Goal: Task Accomplishment & Management: Manage account settings

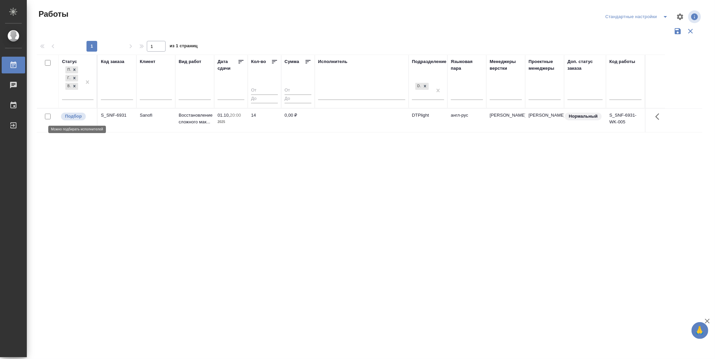
click at [82, 119] on span "Подбор" at bounding box center [73, 116] width 25 height 7
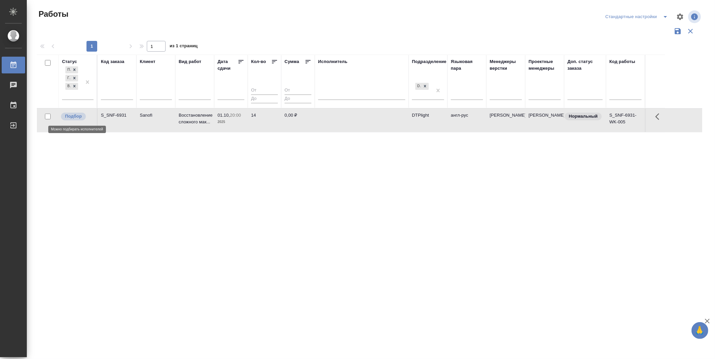
click at [82, 119] on span "Подбор" at bounding box center [73, 116] width 25 height 7
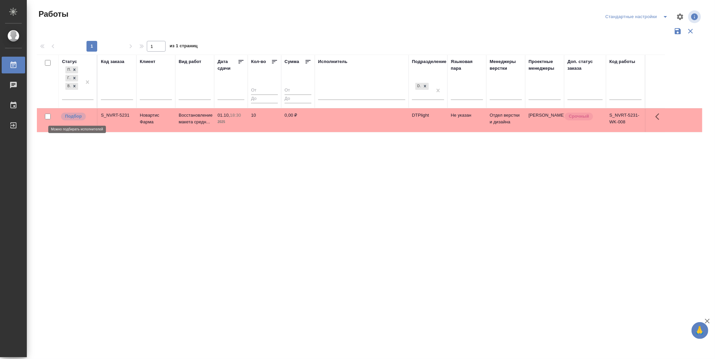
click at [70, 115] on p "Подбор" at bounding box center [73, 116] width 17 height 7
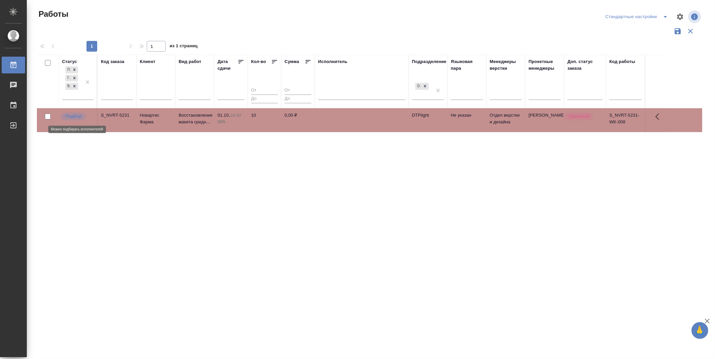
click at [70, 115] on p "Подбор" at bounding box center [73, 116] width 17 height 7
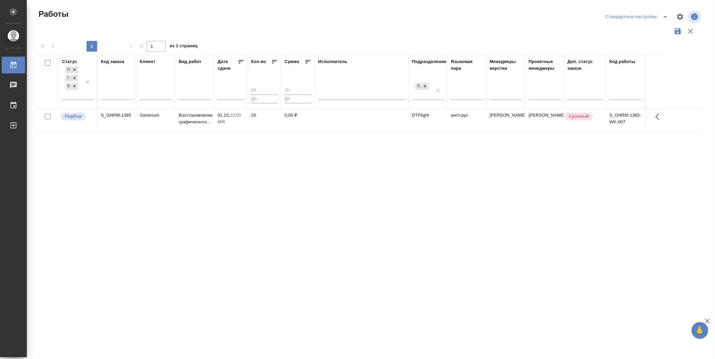
click at [218, 188] on div "Статус Подбор Готов к работе В работе Код заказа Клиент Вид работ Дата сдачи Ко…" at bounding box center [369, 175] width 665 height 241
click at [73, 116] on p "Подбор" at bounding box center [73, 116] width 17 height 7
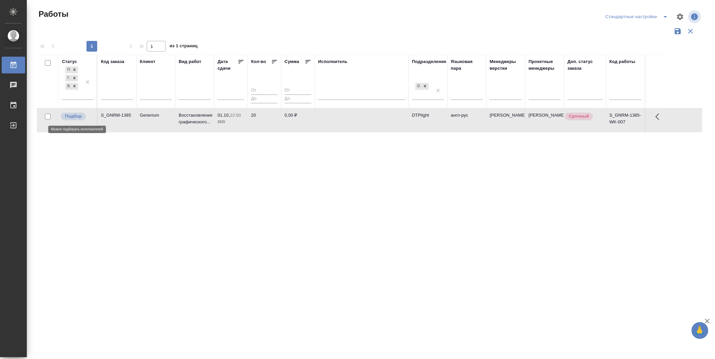
click at [73, 116] on p "Подбор" at bounding box center [73, 116] width 17 height 7
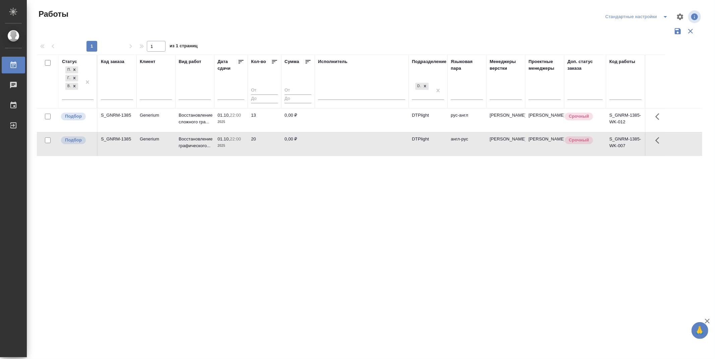
click at [239, 61] on icon at bounding box center [241, 61] width 7 height 7
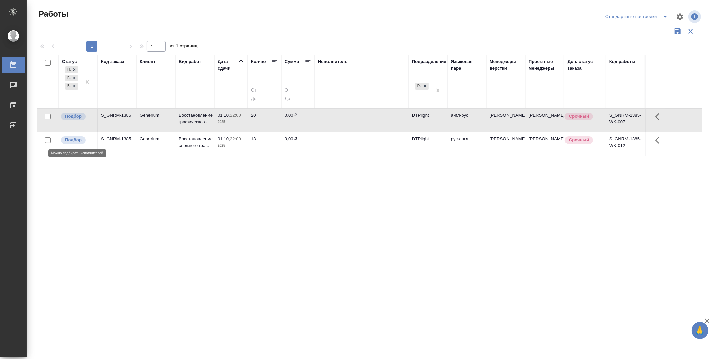
click at [74, 140] on p "Подбор" at bounding box center [73, 140] width 17 height 7
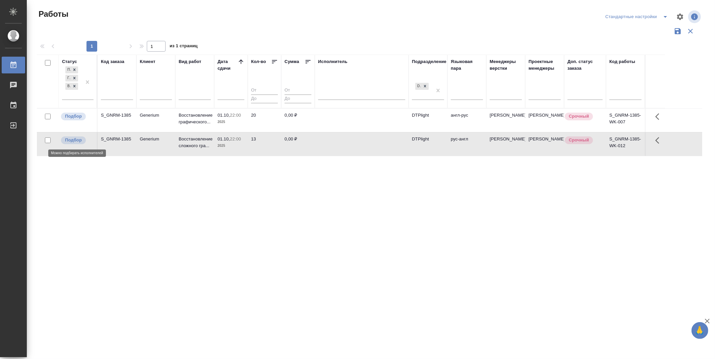
click at [74, 140] on p "Подбор" at bounding box center [73, 140] width 17 height 7
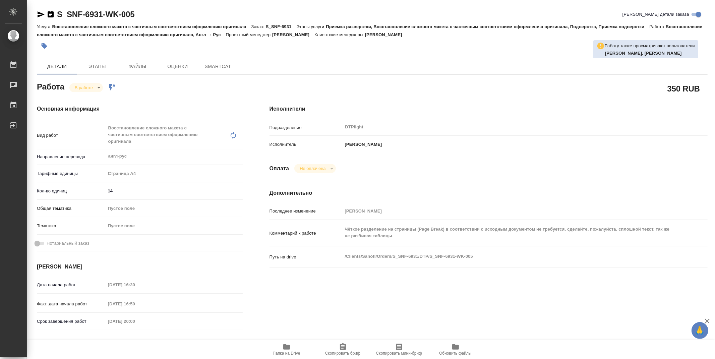
type textarea "x"
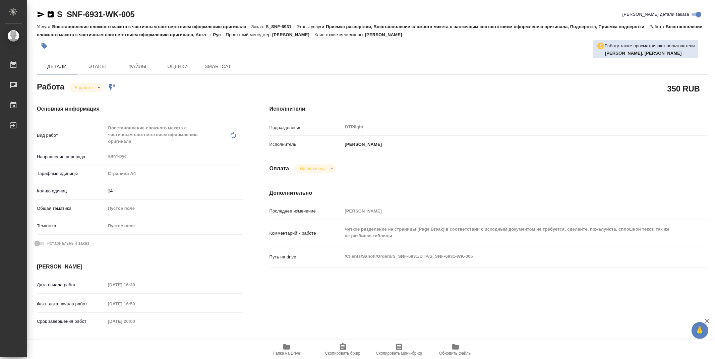
type textarea "x"
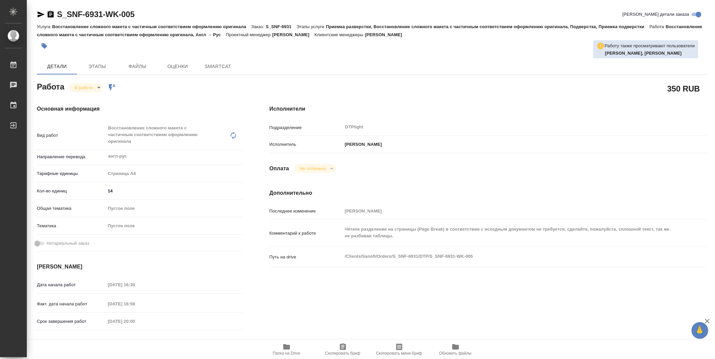
type textarea "x"
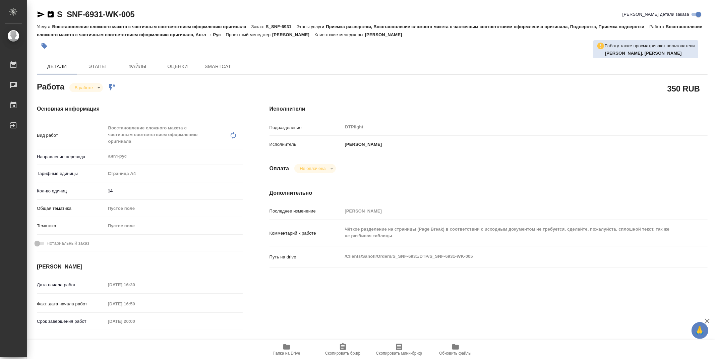
type textarea "x"
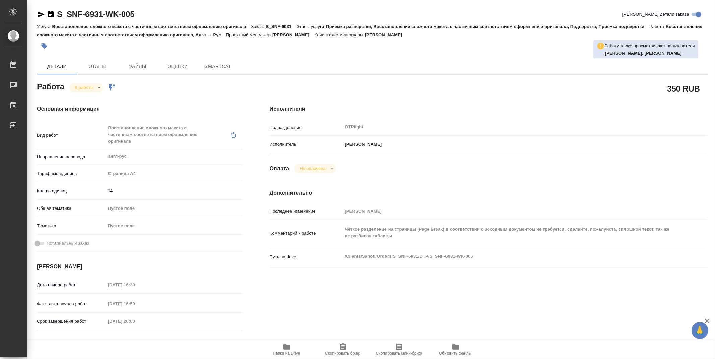
type textarea "x"
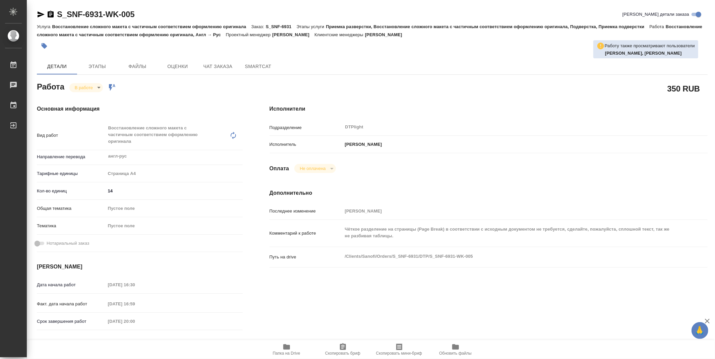
type textarea "x"
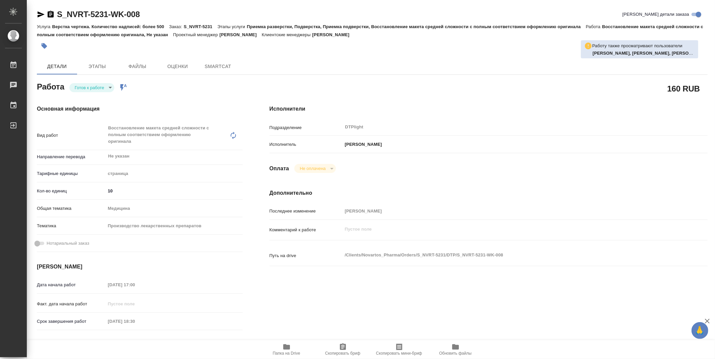
type textarea "x"
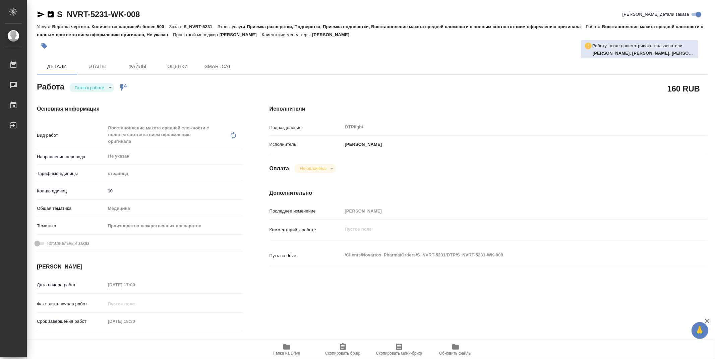
type textarea "x"
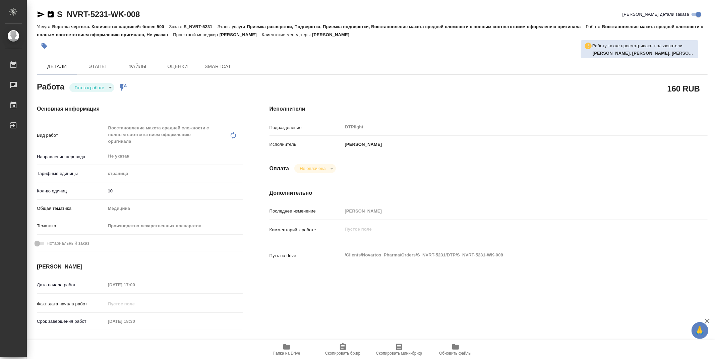
type textarea "x"
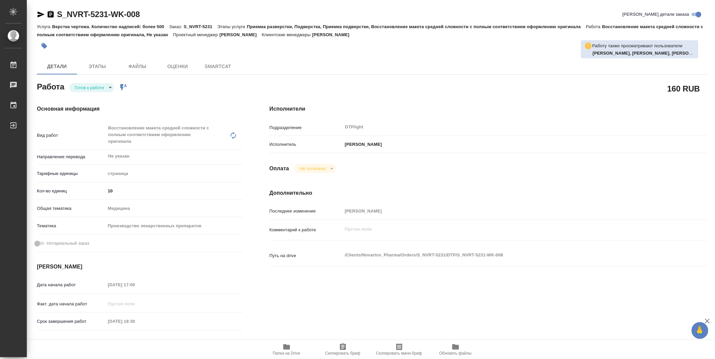
type textarea "x"
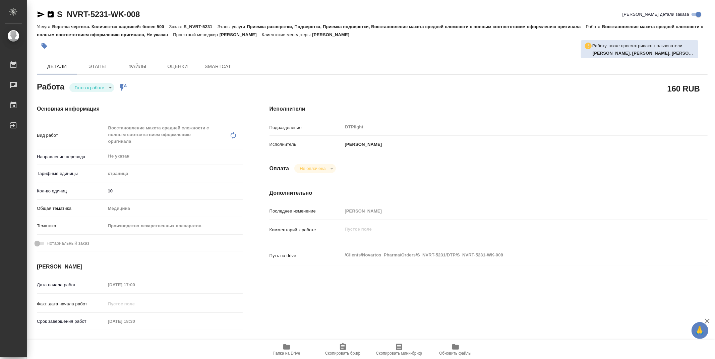
type textarea "x"
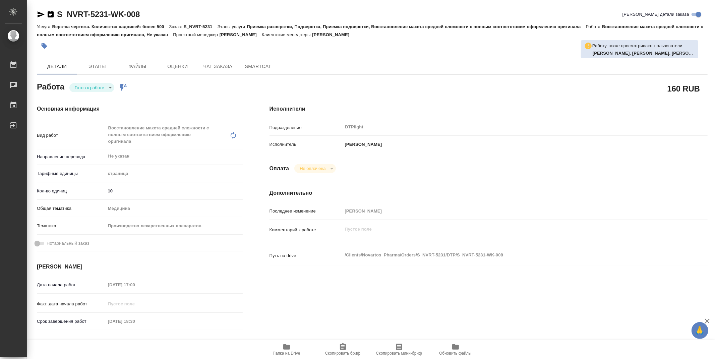
type textarea "x"
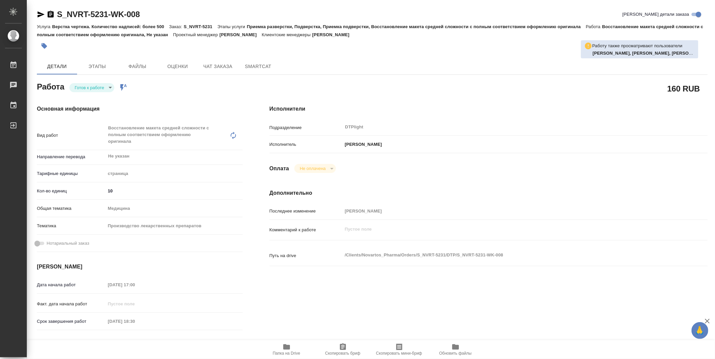
type textarea "x"
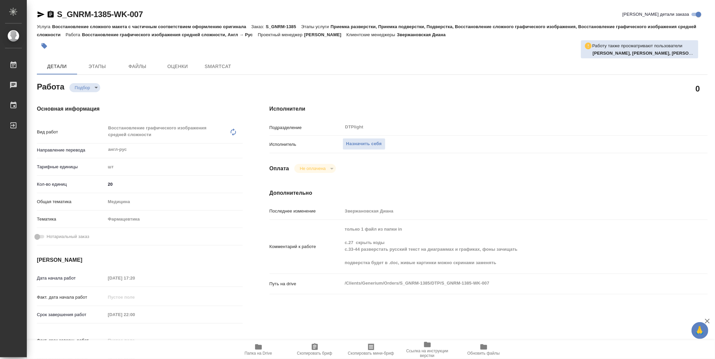
type textarea "x"
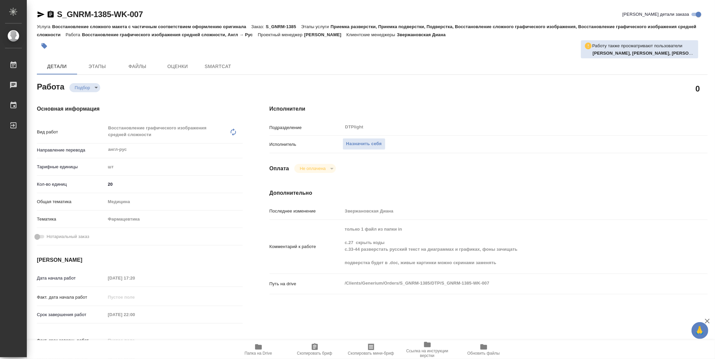
type textarea "x"
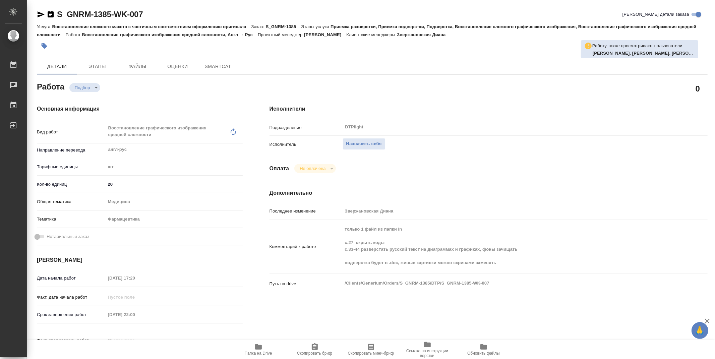
type textarea "x"
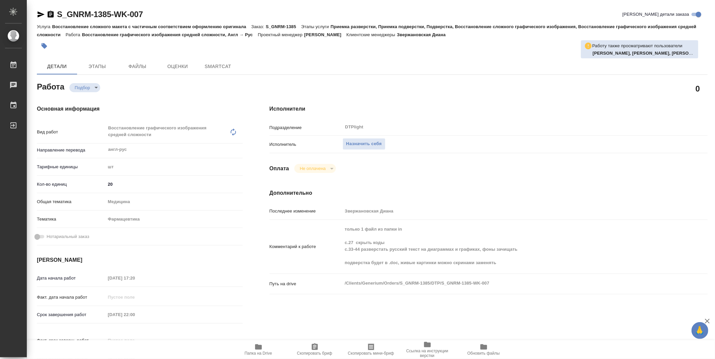
type textarea "x"
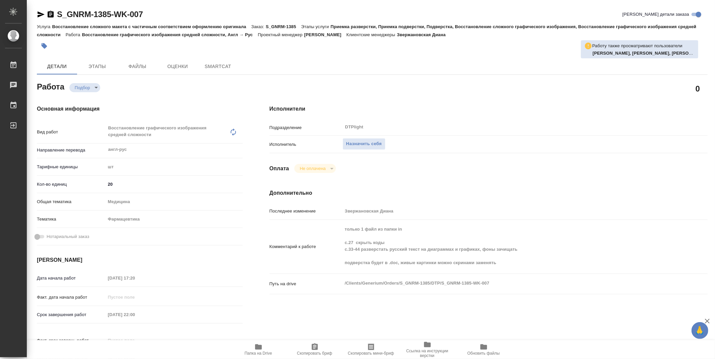
type textarea "x"
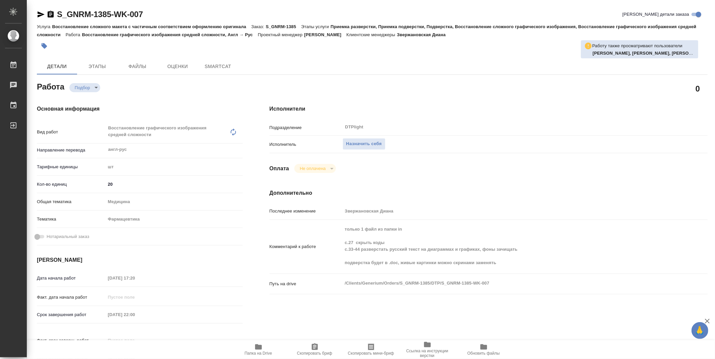
type textarea "x"
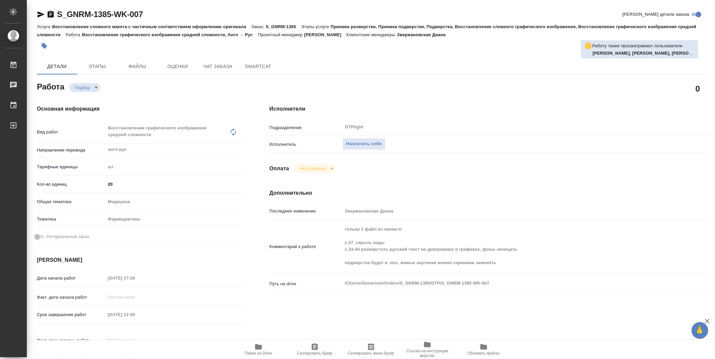
type textarea "x"
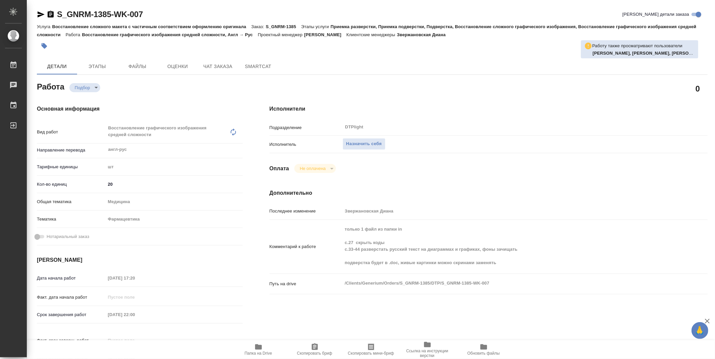
type textarea "x"
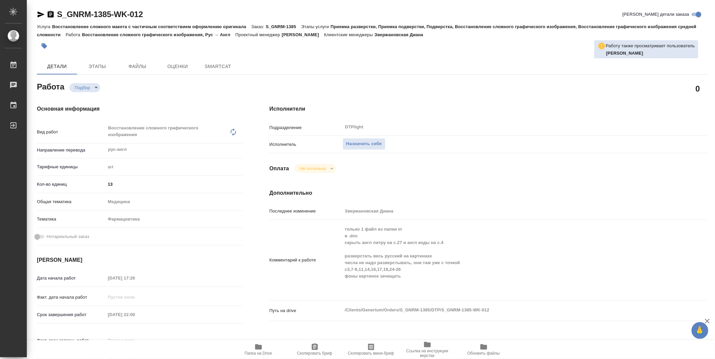
type textarea "x"
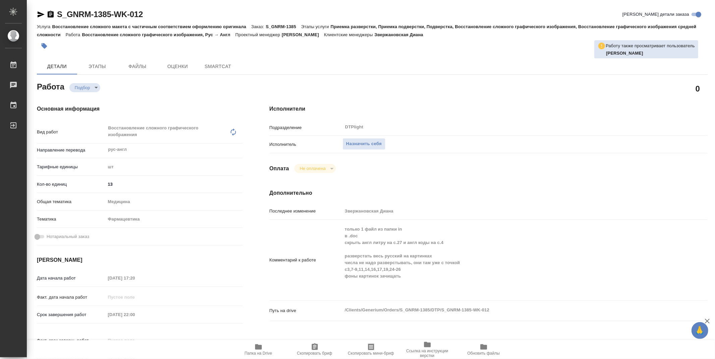
type textarea "x"
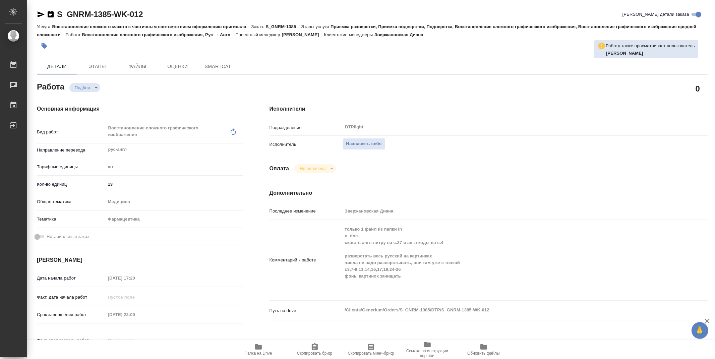
type textarea "x"
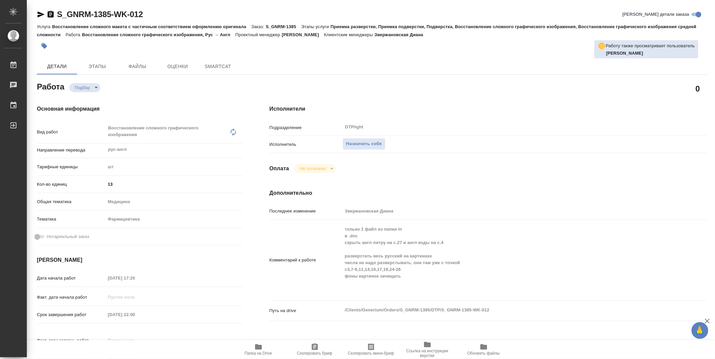
type textarea "x"
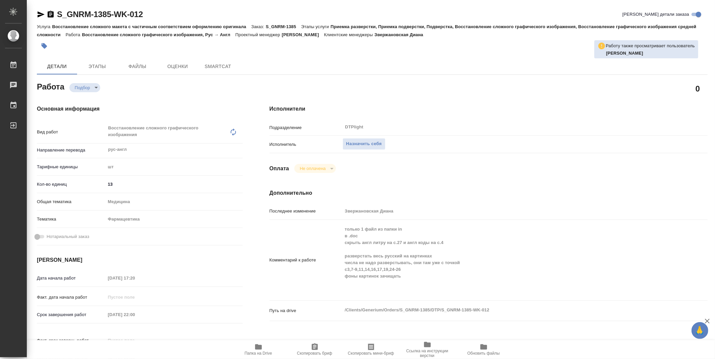
type textarea "x"
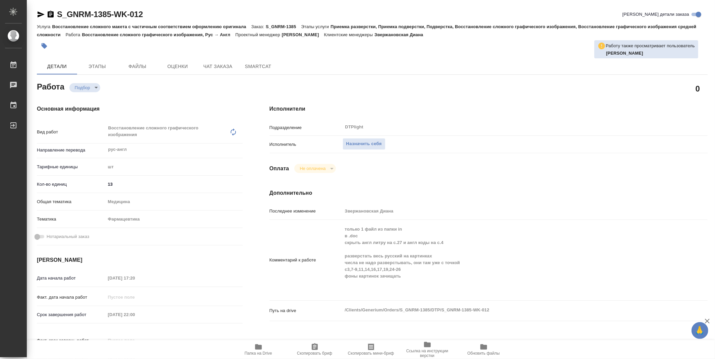
type textarea "x"
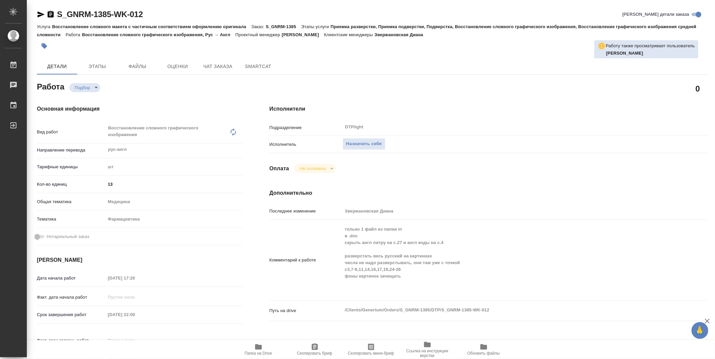
type textarea "x"
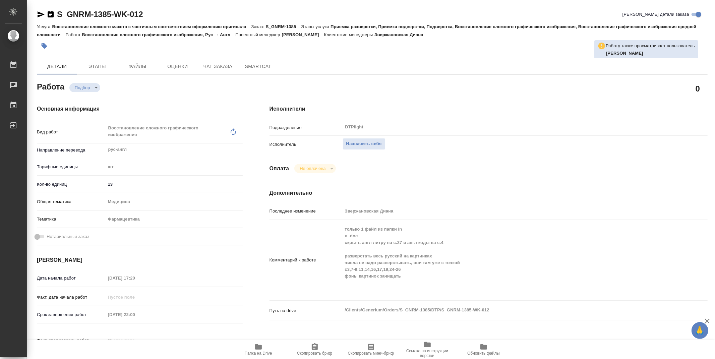
type textarea "x"
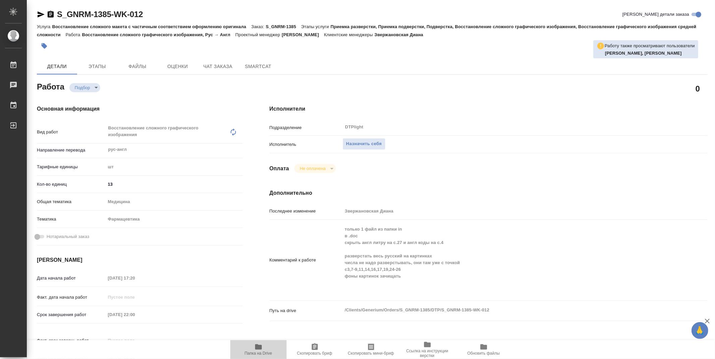
click at [262, 347] on icon "button" at bounding box center [258, 347] width 8 height 8
click at [230, 314] on div "[DATE] 22:00" at bounding box center [174, 315] width 137 height 10
type textarea "x"
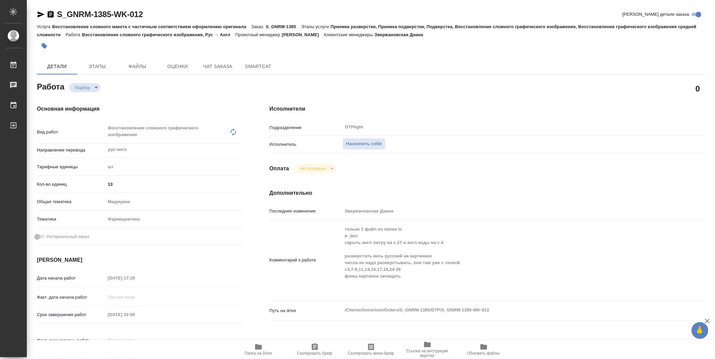
type textarea "x"
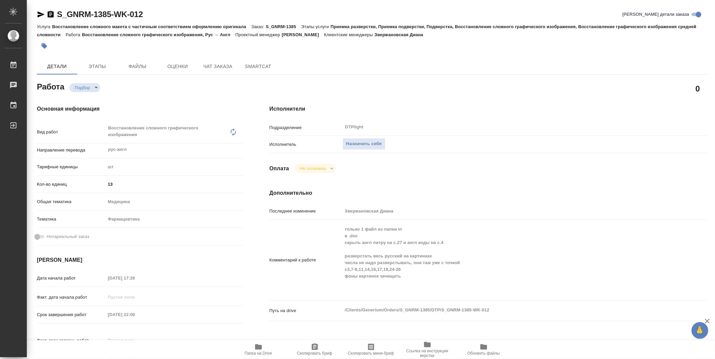
type textarea "x"
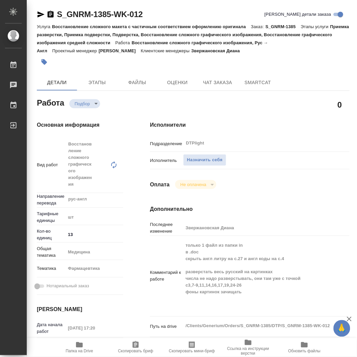
type textarea "x"
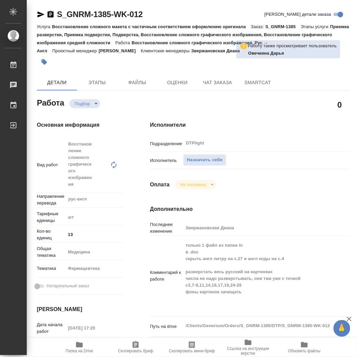
click at [315, 160] on div "Назначить себя" at bounding box center [258, 161] width 150 height 12
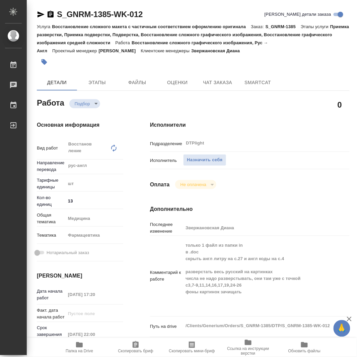
type textarea "x"
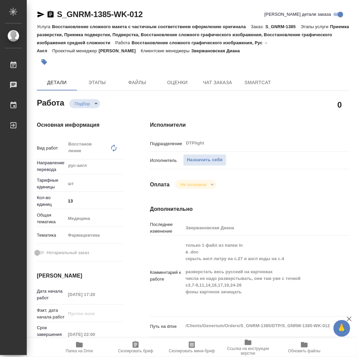
type textarea "x"
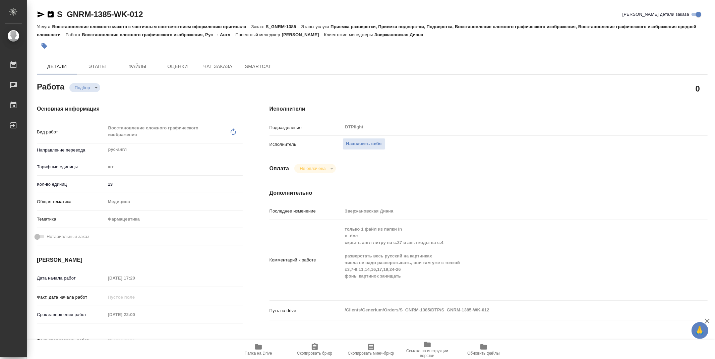
type textarea "x"
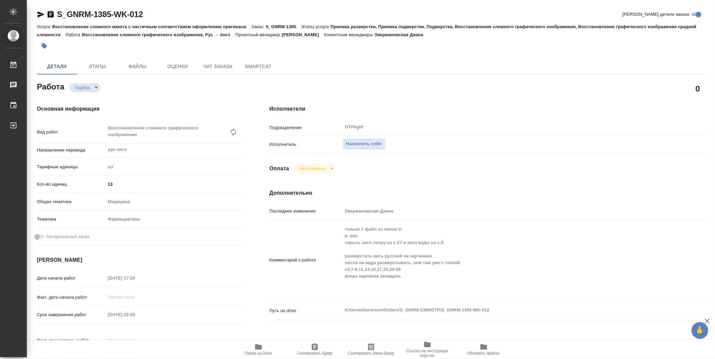
type textarea "x"
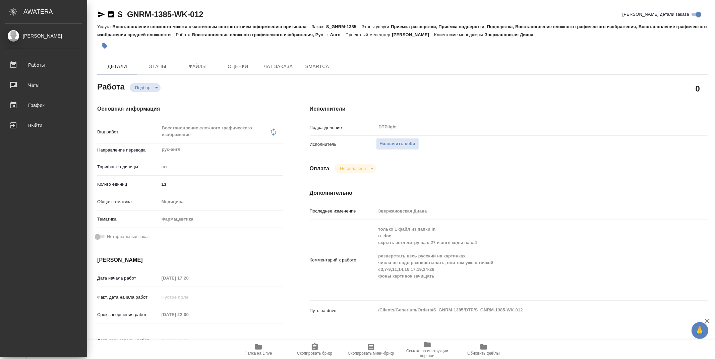
type textarea "x"
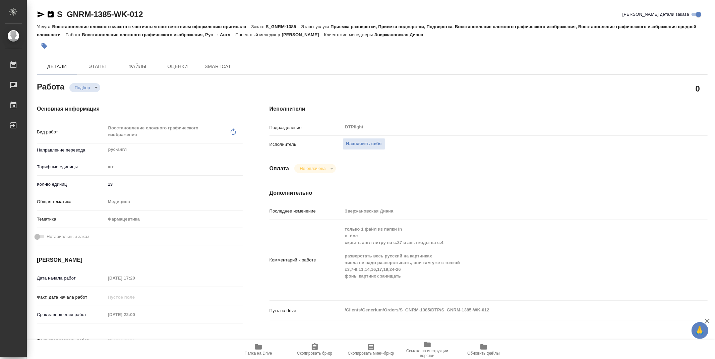
type textarea "x"
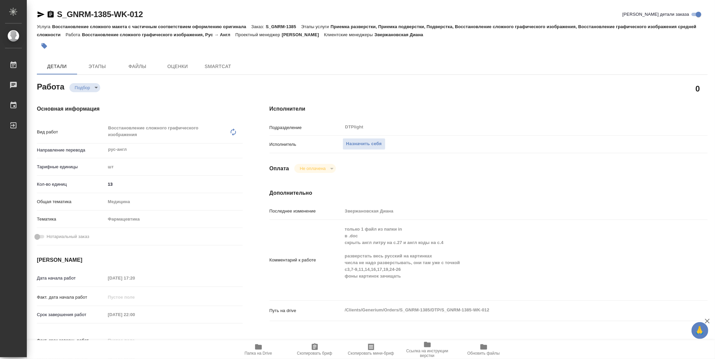
type textarea "x"
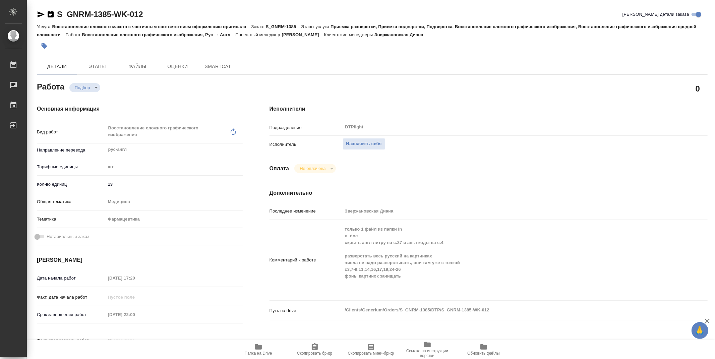
type textarea "x"
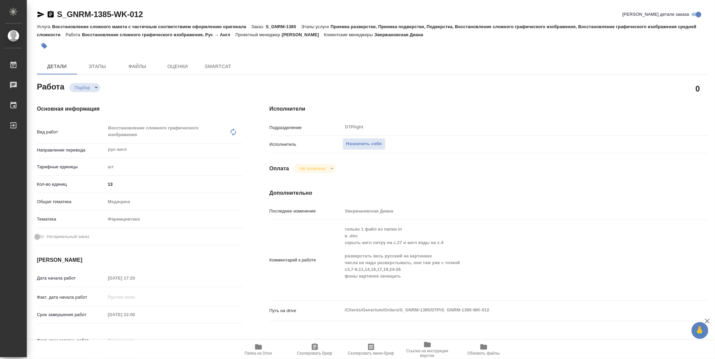
type textarea "x"
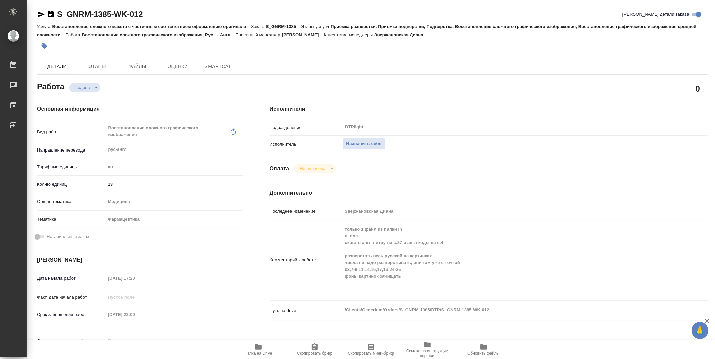
type textarea "x"
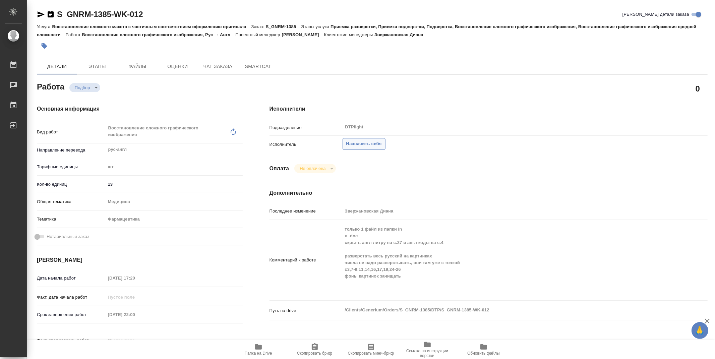
click at [369, 146] on span "Назначить себя" at bounding box center [364, 144] width 36 height 8
type textarea "x"
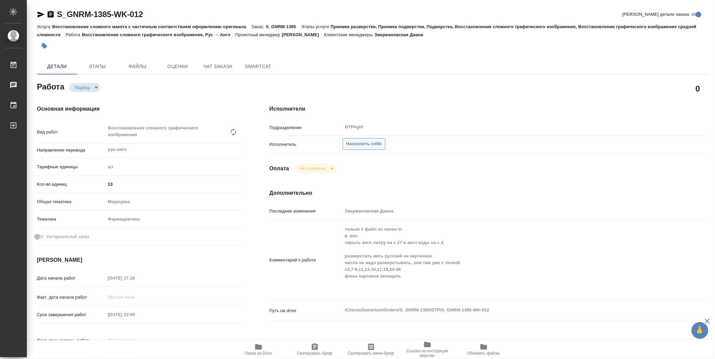
type textarea "x"
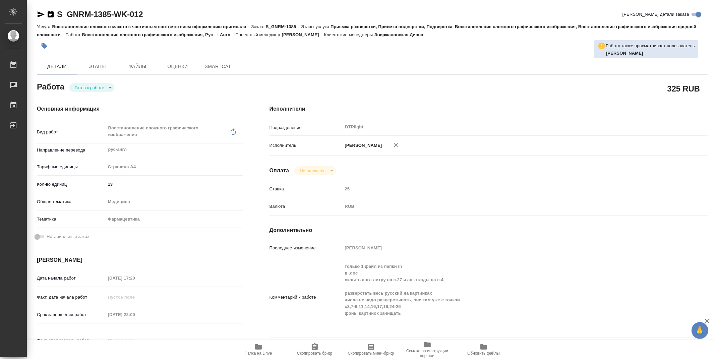
type textarea "x"
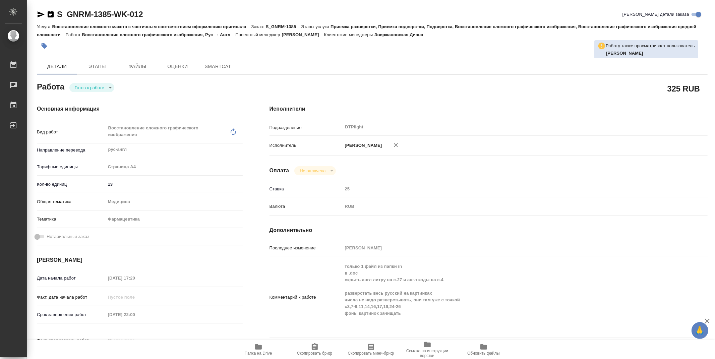
type textarea "x"
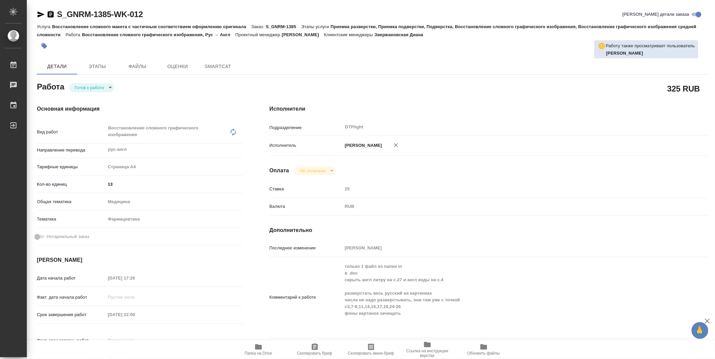
type textarea "x"
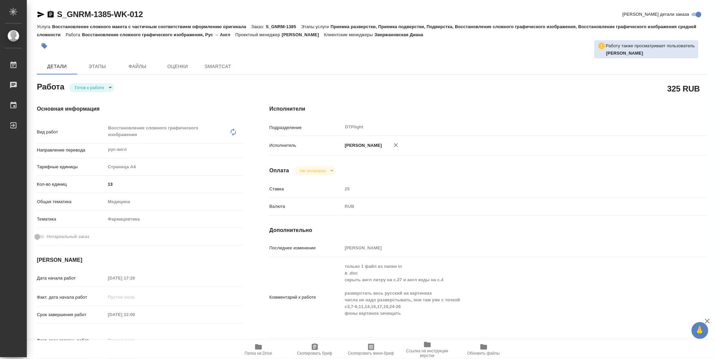
type textarea "x"
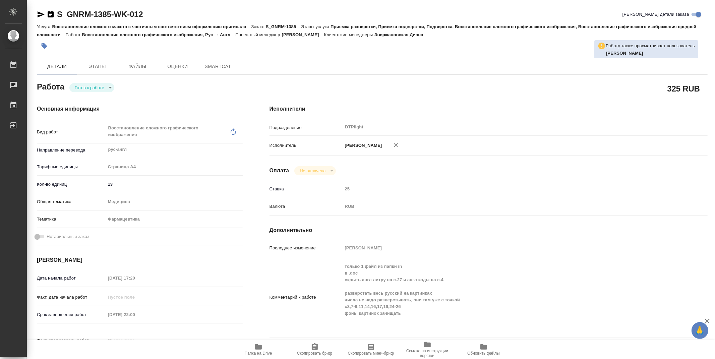
type textarea "x"
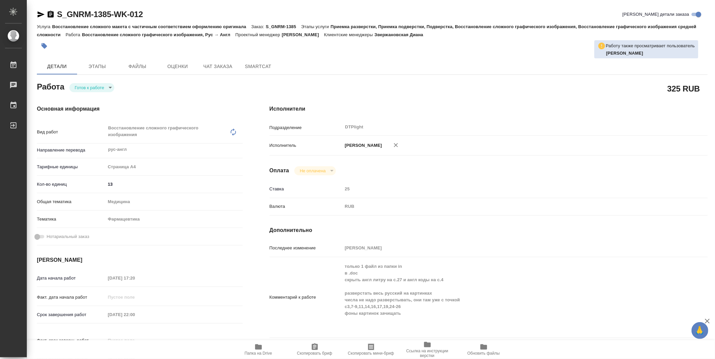
type textarea "x"
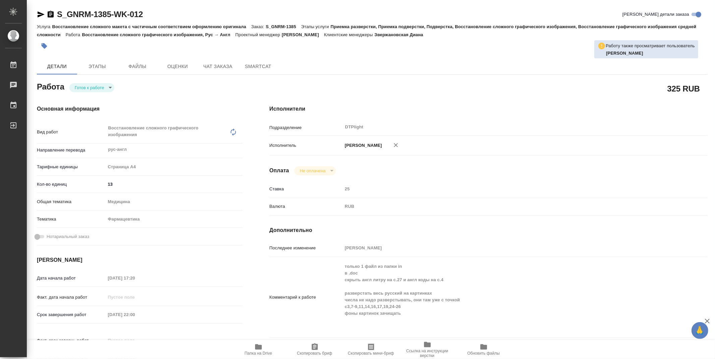
type textarea "x"
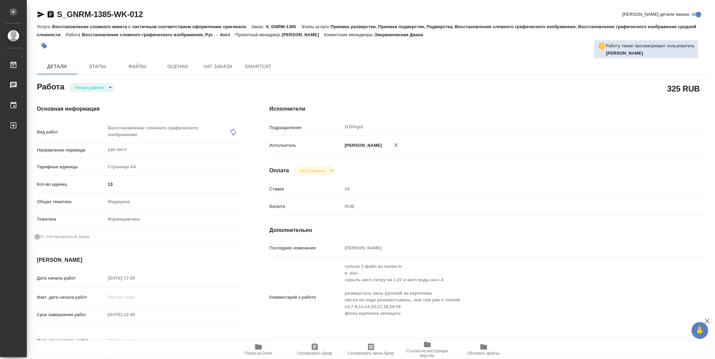
click at [99, 86] on body "🙏 .cls-1 fill:#fff; AWATERA Zubakova Viktoriya Работы 0 Чаты График Выйти S_GNR…" at bounding box center [357, 179] width 715 height 359
click at [82, 87] on button "В работе" at bounding box center [86, 87] width 22 height 7
type textarea "x"
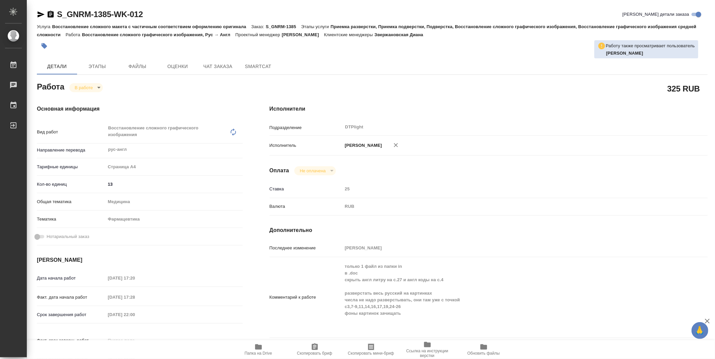
type textarea "x"
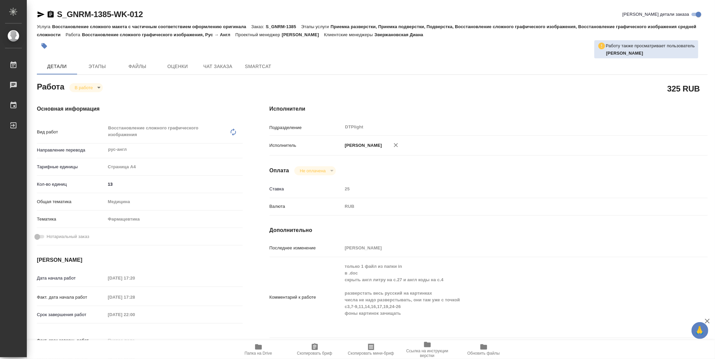
type textarea "x"
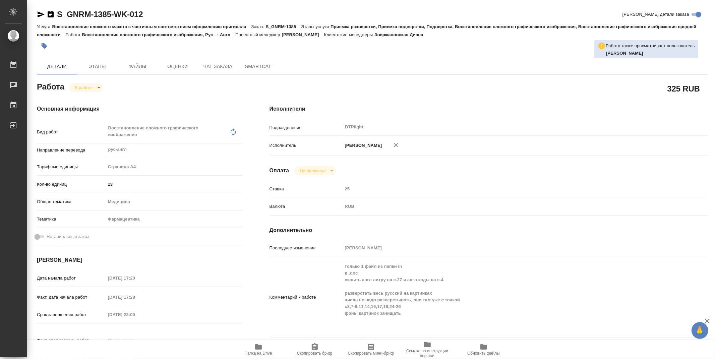
type textarea "x"
drag, startPoint x: 159, startPoint y: 11, endPoint x: 55, endPoint y: 16, distance: 104.3
click at [55, 16] on div "S_GNRM-1385-WK-012 Кратко детали заказа" at bounding box center [372, 14] width 671 height 11
type textarea "x"
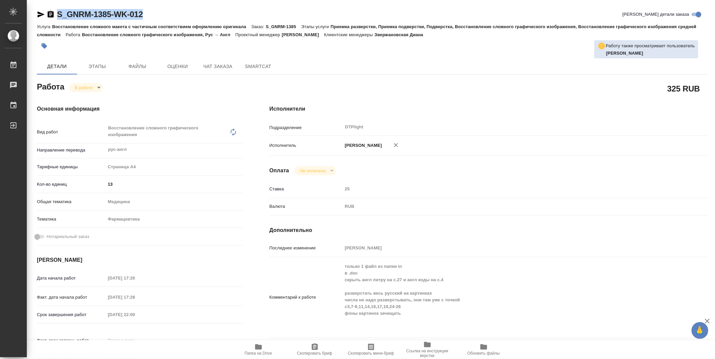
type textarea "x"
copy link "S_GNRM-1385-WK-012"
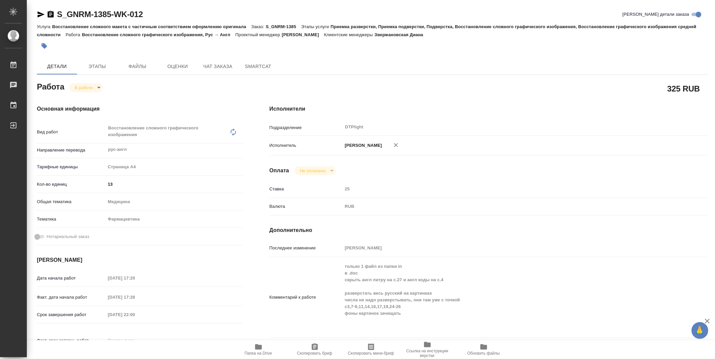
click at [268, 272] on div "Исполнители Подразделение DTPlight ​ Исполнитель Зубакова Виктория Оплата Не оп…" at bounding box center [488, 238] width 465 height 293
click at [527, 171] on div "Оплата Не оплачена notPayed" at bounding box center [489, 170] width 438 height 9
type textarea "x"
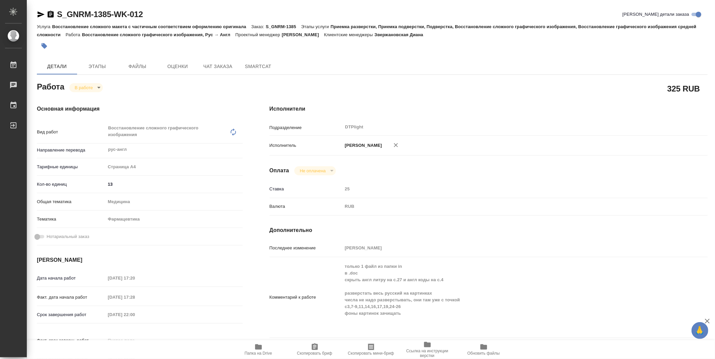
type textarea "x"
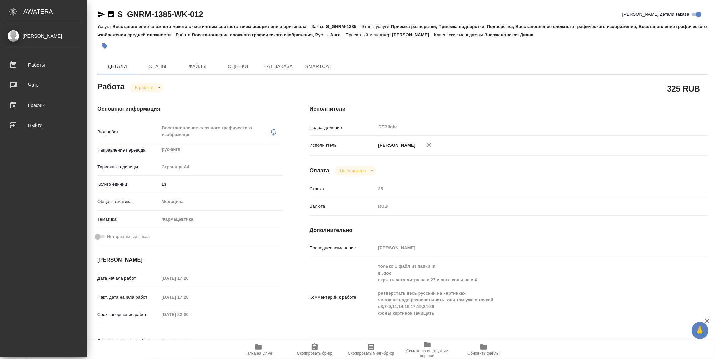
type textarea "x"
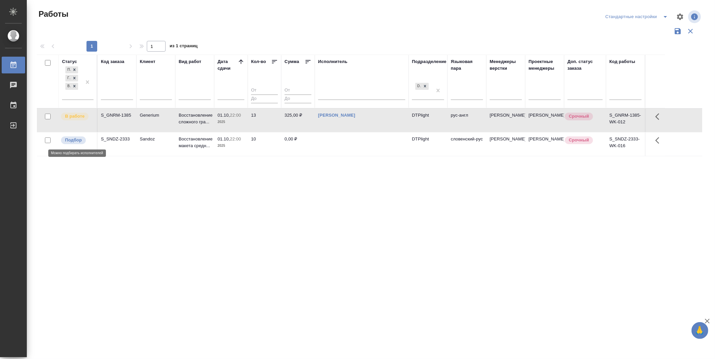
click at [76, 138] on p "Подбор" at bounding box center [73, 140] width 17 height 7
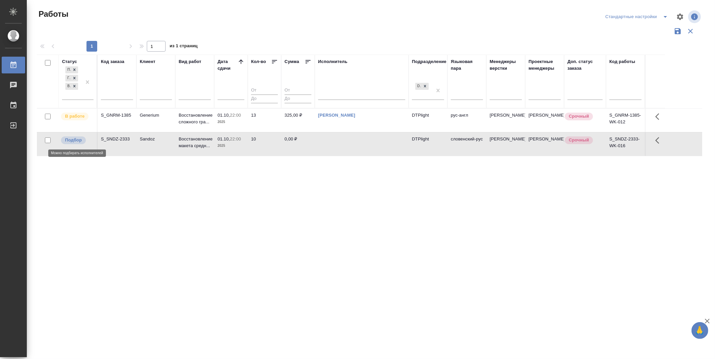
click at [76, 138] on p "Подбор" at bounding box center [73, 140] width 17 height 7
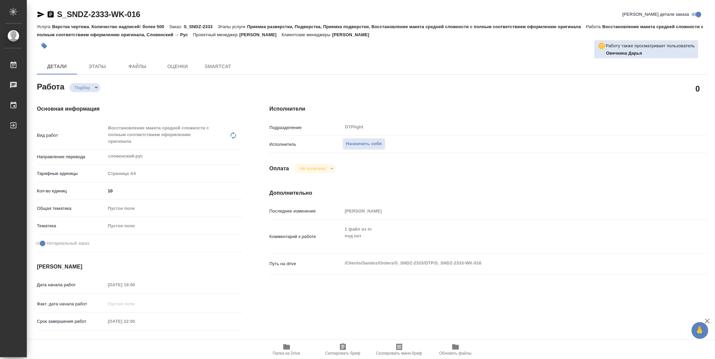
type textarea "x"
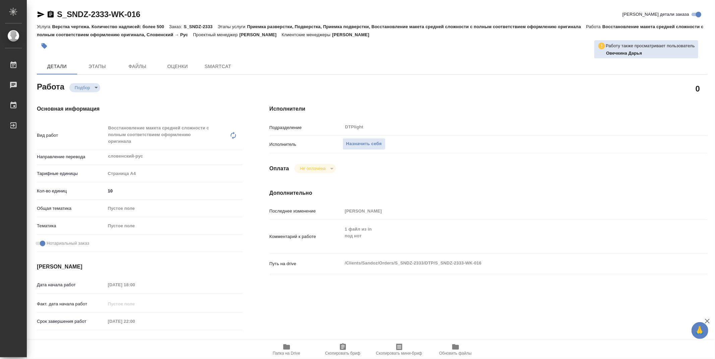
type textarea "x"
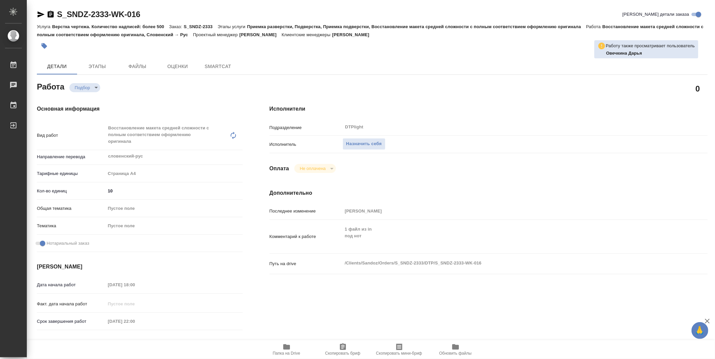
type textarea "x"
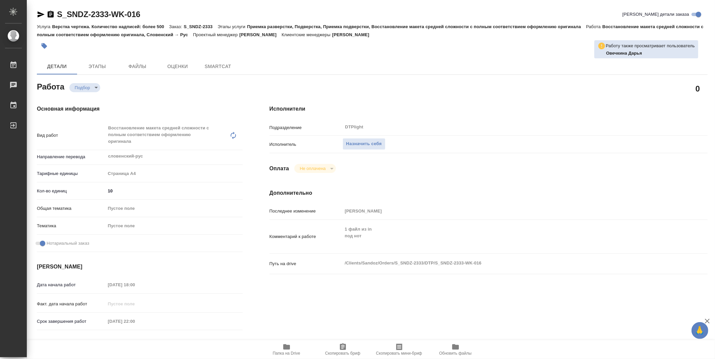
type textarea "x"
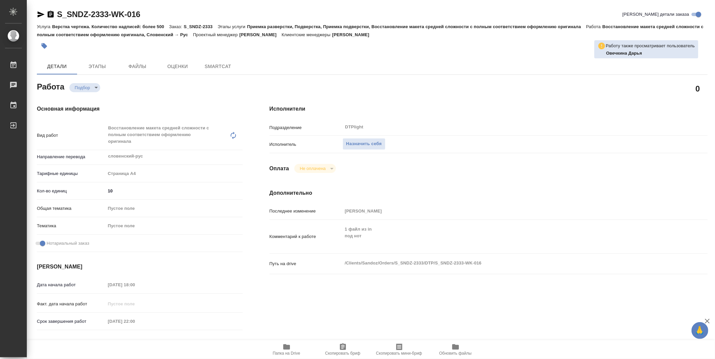
type textarea "x"
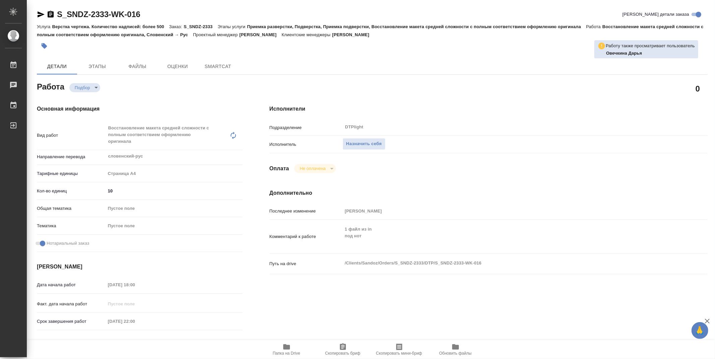
type textarea "x"
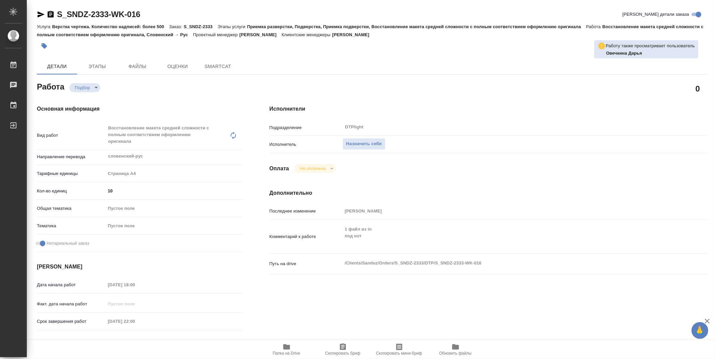
type textarea "x"
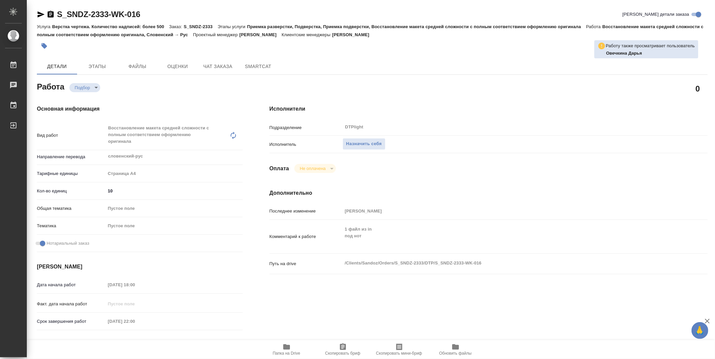
type textarea "x"
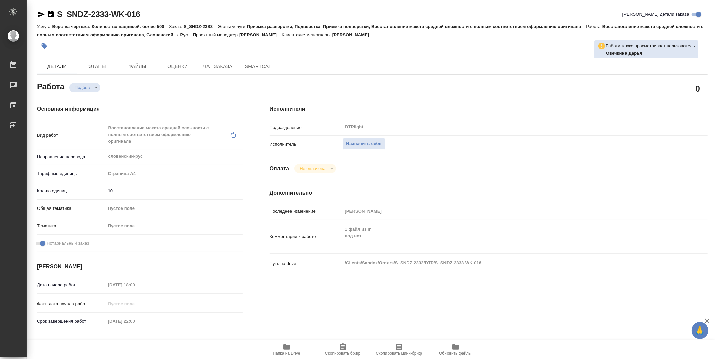
type textarea "x"
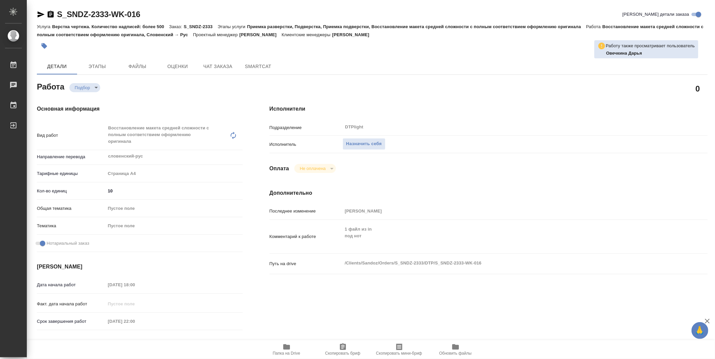
click at [295, 76] on div "0" at bounding box center [488, 89] width 465 height 44
click at [282, 348] on span "Папка на Drive" at bounding box center [286, 349] width 48 height 13
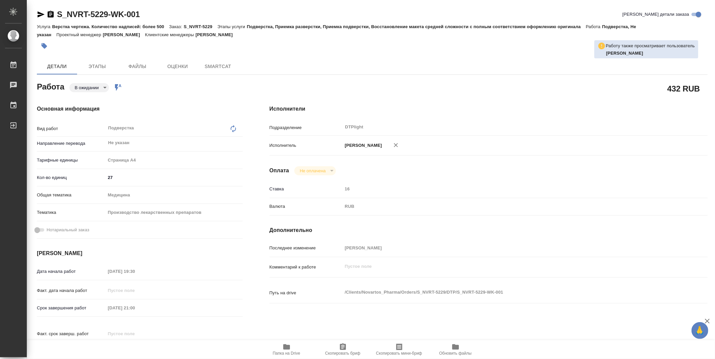
type textarea "x"
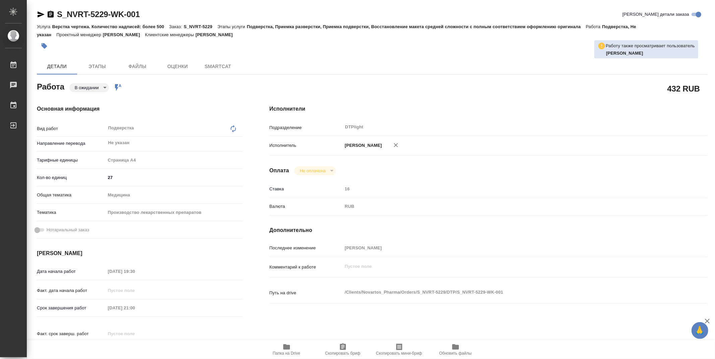
type textarea "x"
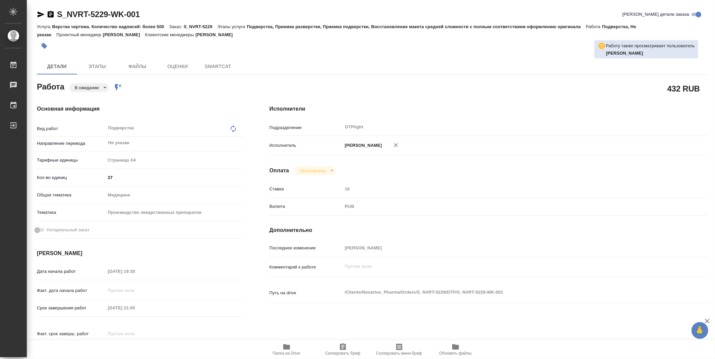
type textarea "x"
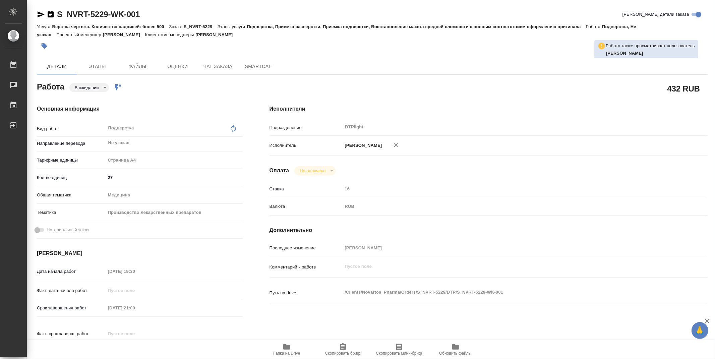
type textarea "x"
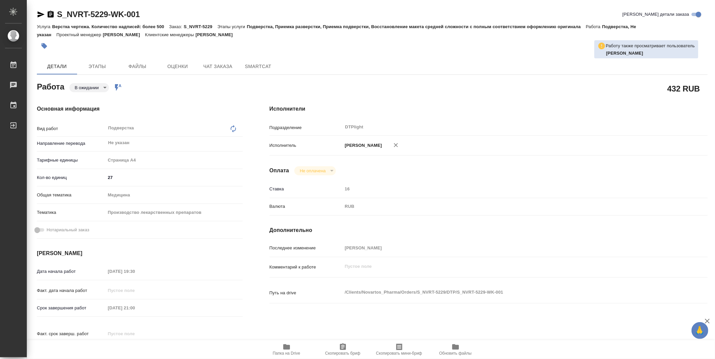
type textarea "x"
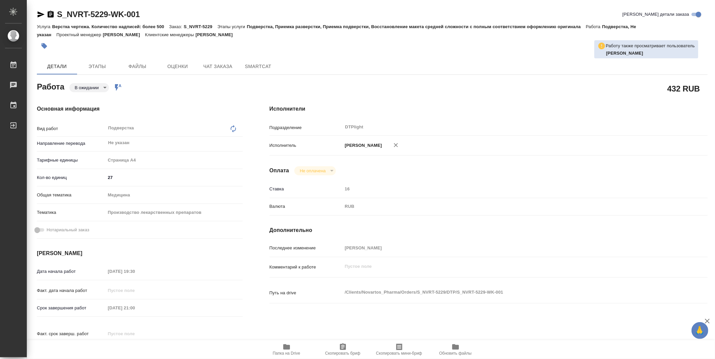
type textarea "x"
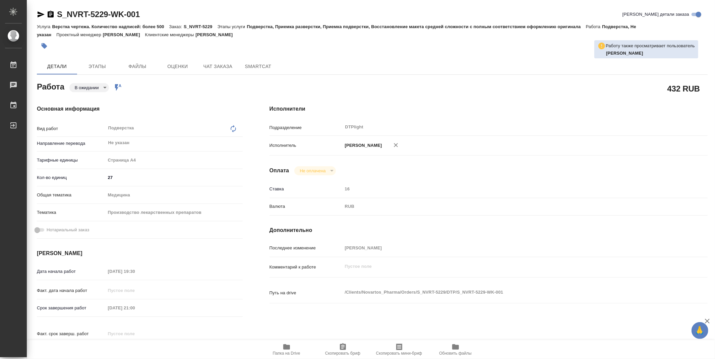
type textarea "x"
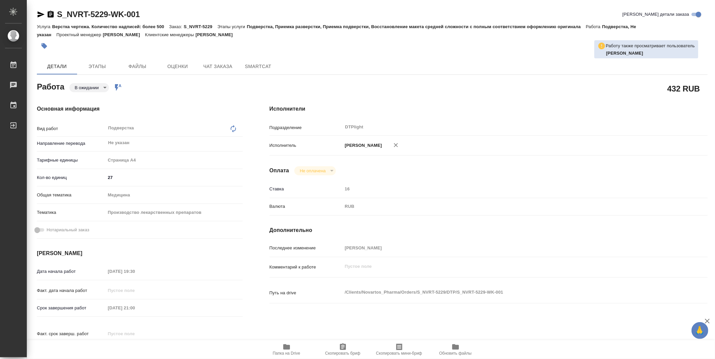
type textarea "x"
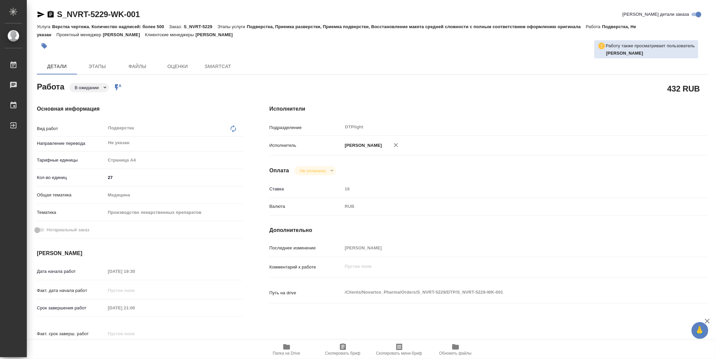
type textarea "x"
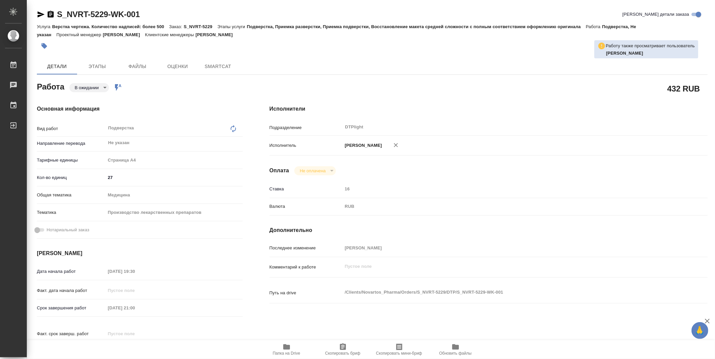
type textarea "x"
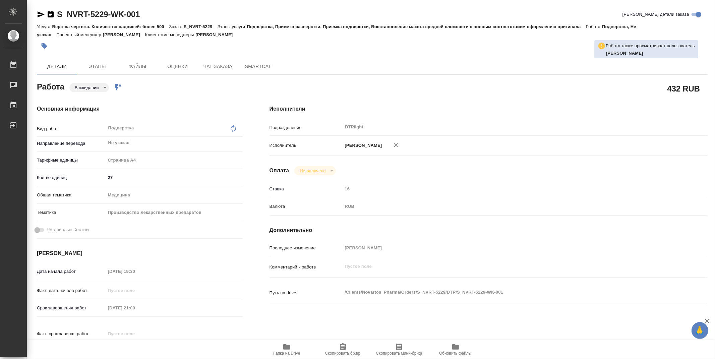
type textarea "x"
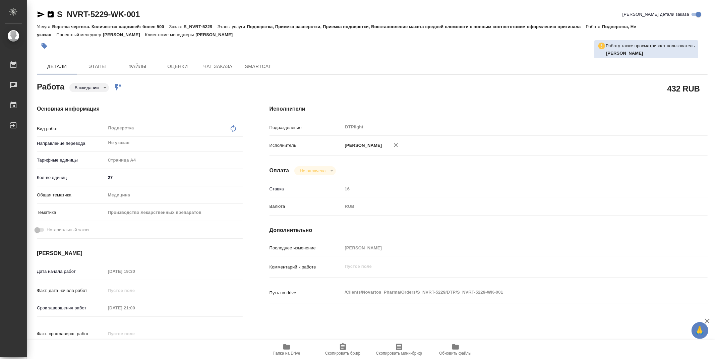
type textarea "x"
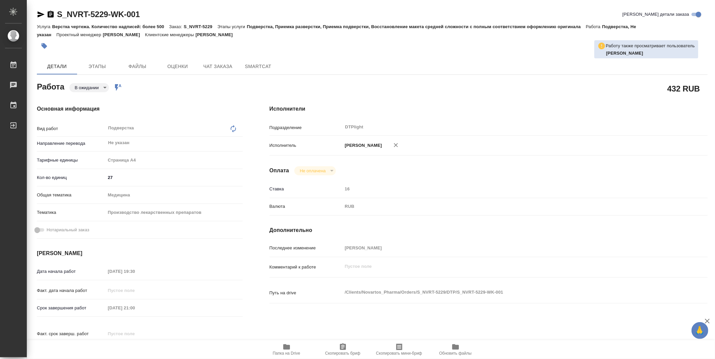
type textarea "x"
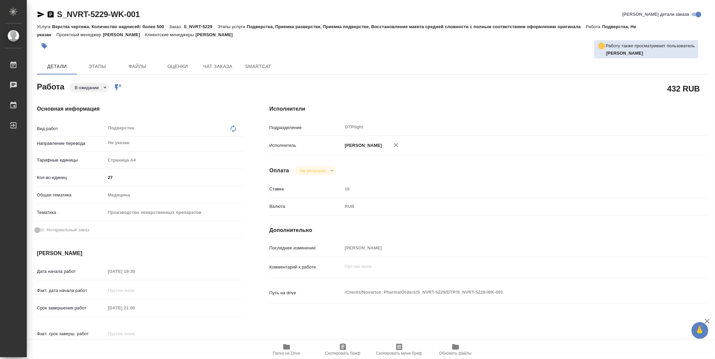
type textarea "x"
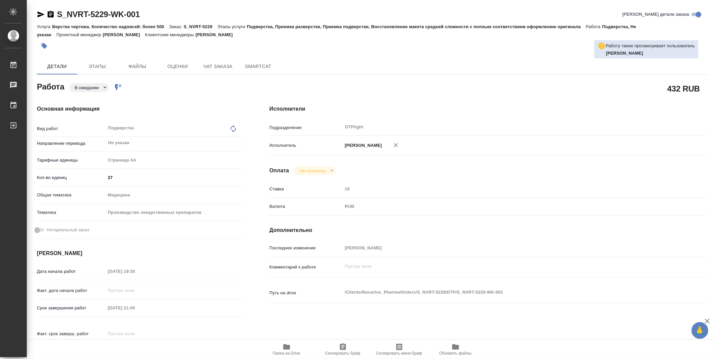
type textarea "x"
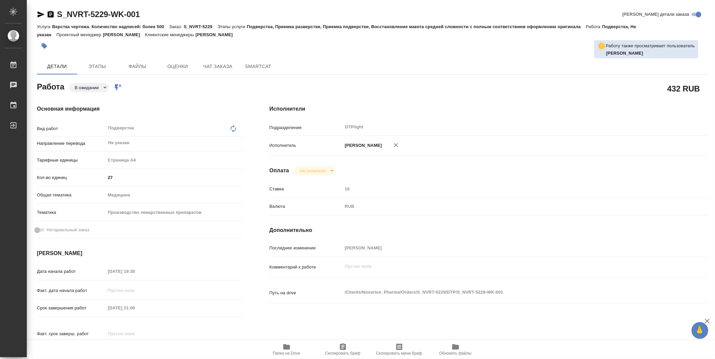
type textarea "x"
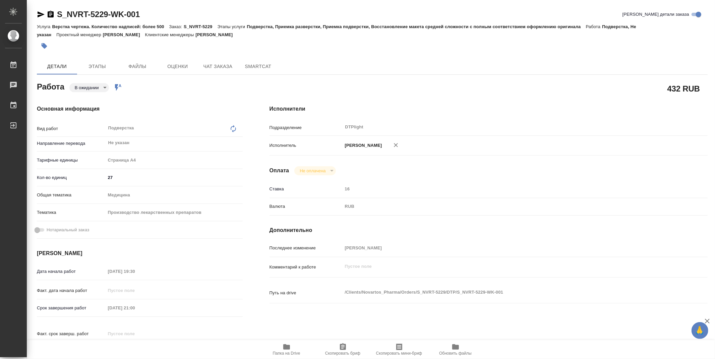
type textarea "x"
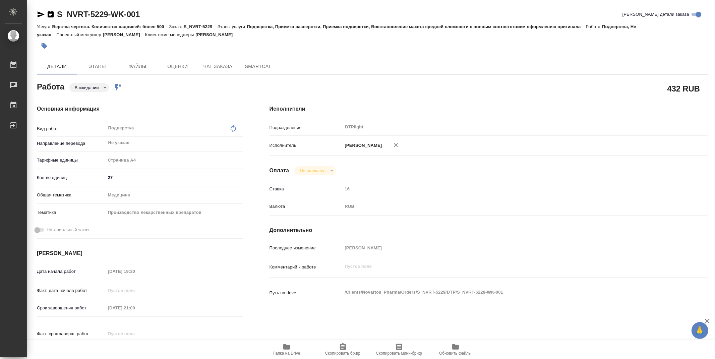
type textarea "x"
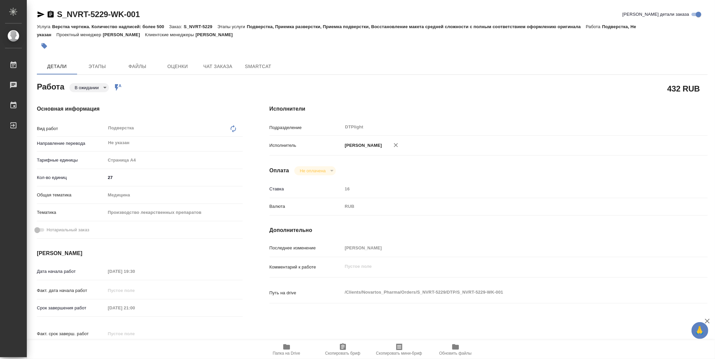
type textarea "x"
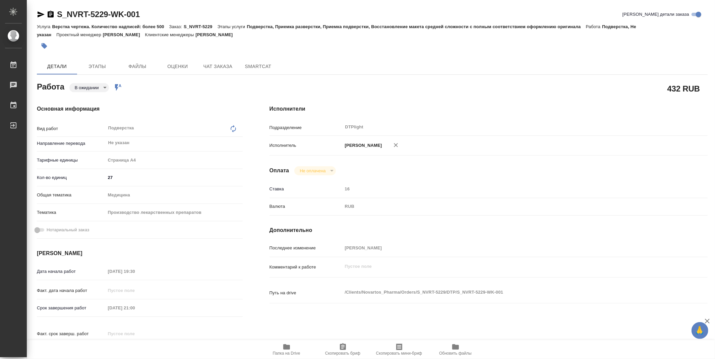
type textarea "x"
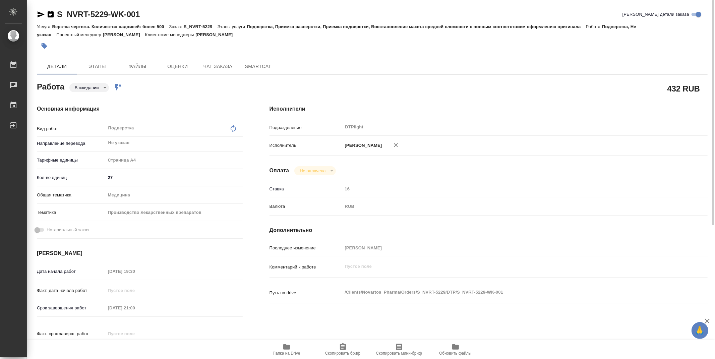
type textarea "x"
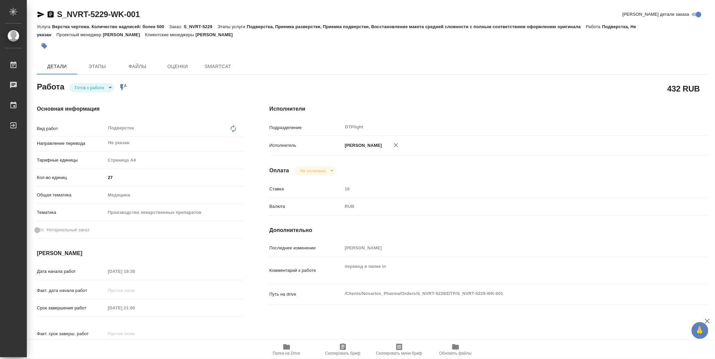
type textarea "x"
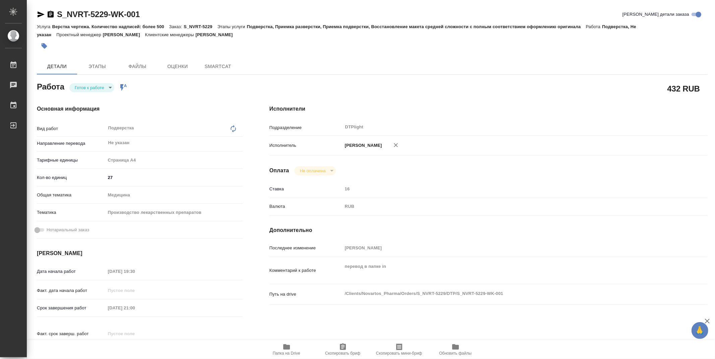
type textarea "x"
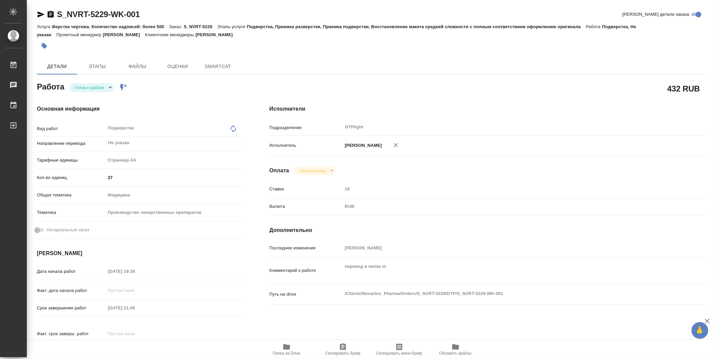
type textarea "x"
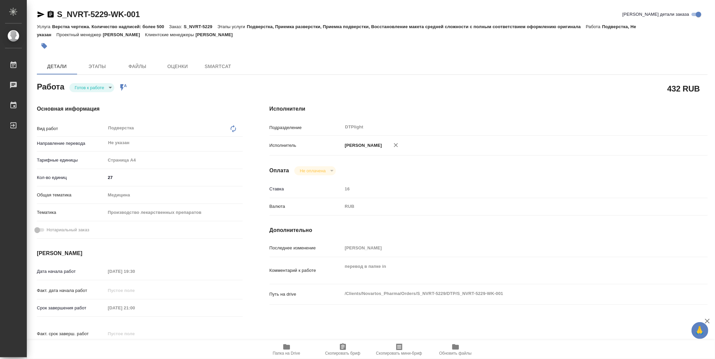
type textarea "x"
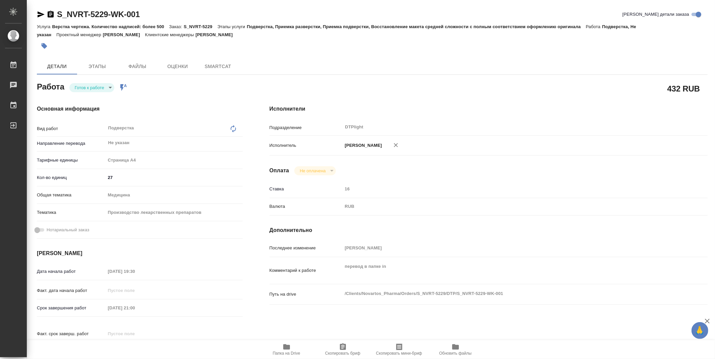
type textarea "x"
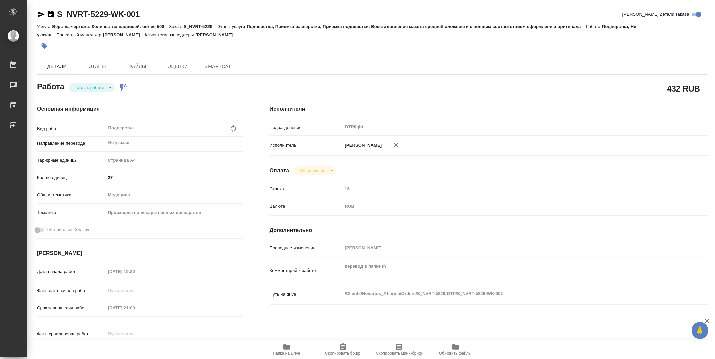
type textarea "x"
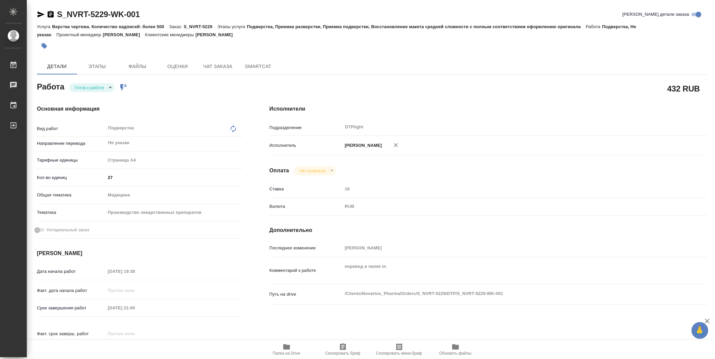
type textarea "x"
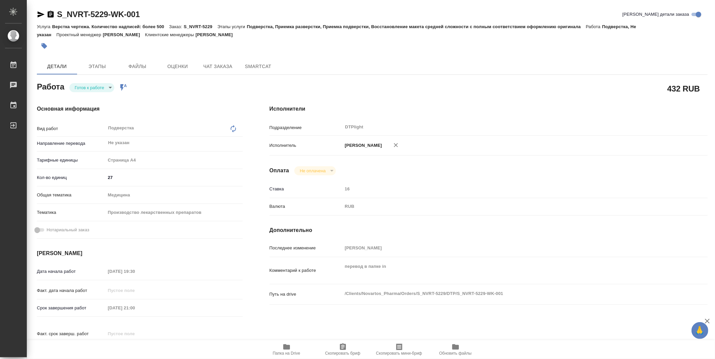
type textarea "x"
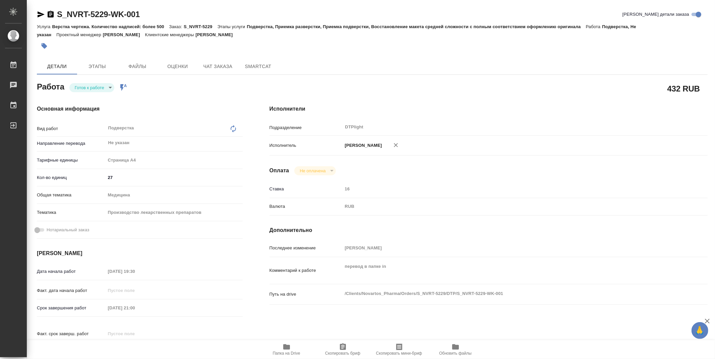
click at [286, 343] on icon "button" at bounding box center [287, 347] width 8 height 8
click at [94, 88] on body "🙏 .cls-1 fill:#fff; AWATERA Zubakova Viktoriya Работы 0 Чаты График Выйти S_NVR…" at bounding box center [357, 179] width 715 height 359
click at [94, 88] on button "В работе" at bounding box center [86, 87] width 22 height 7
type textarea "x"
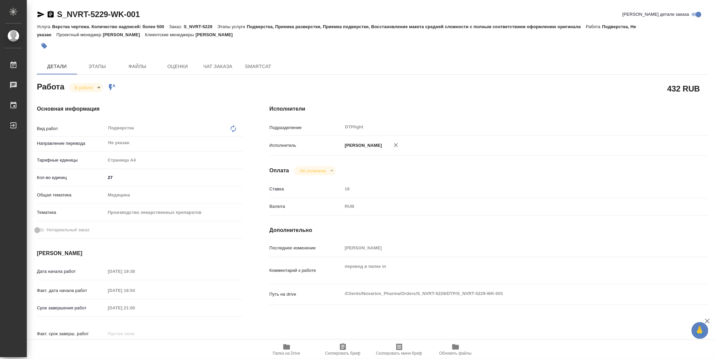
type textarea "x"
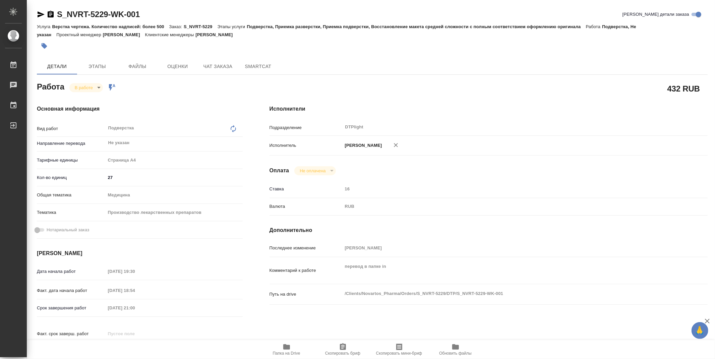
type textarea "x"
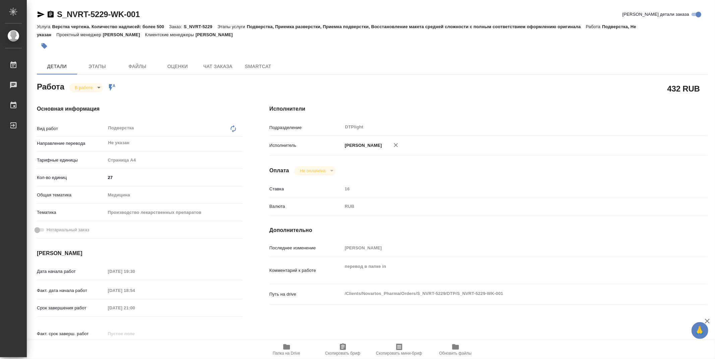
type textarea "x"
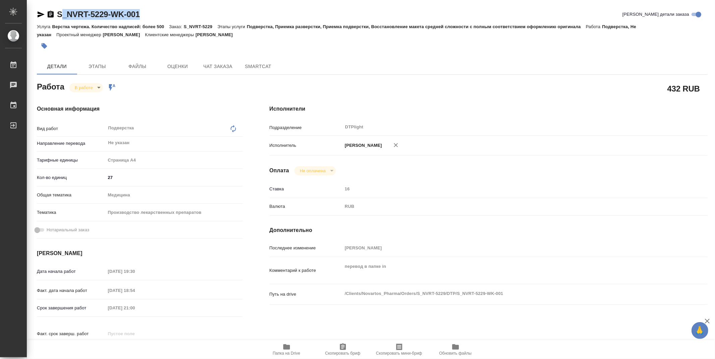
type textarea "x"
drag, startPoint x: 156, startPoint y: 14, endPoint x: 54, endPoint y: 12, distance: 101.9
click at [54, 12] on div "S_NVRT-5229-WK-001 Кратко детали заказа" at bounding box center [372, 14] width 671 height 11
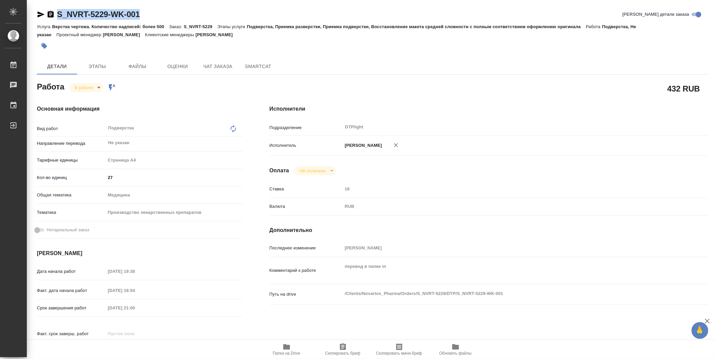
copy link "S_NVRT-5229-WK-001"
click at [421, 72] on div "Детали Этапы Файлы Оценки Чат заказа SmartCat" at bounding box center [372, 66] width 671 height 16
click at [286, 347] on icon "button" at bounding box center [286, 346] width 7 height 5
type textarea "x"
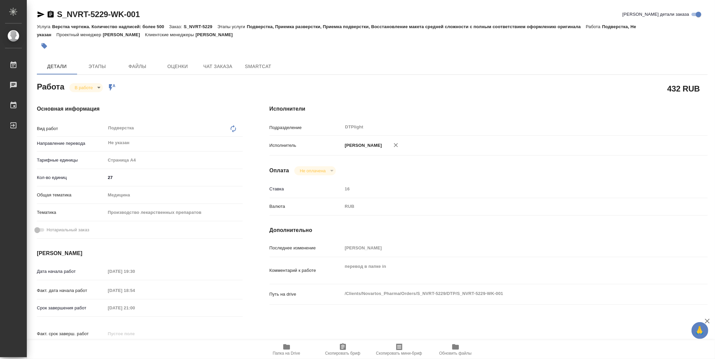
type textarea "x"
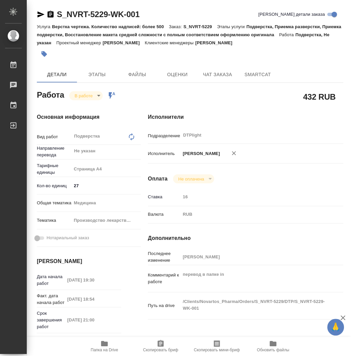
type textarea "x"
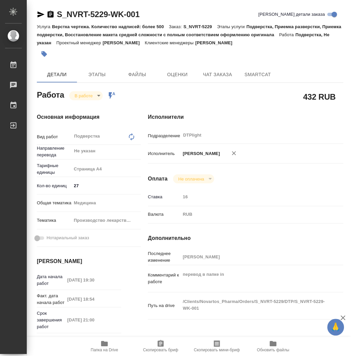
type textarea "x"
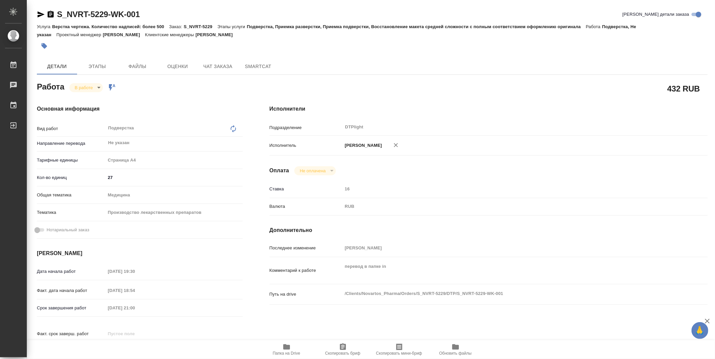
type textarea "x"
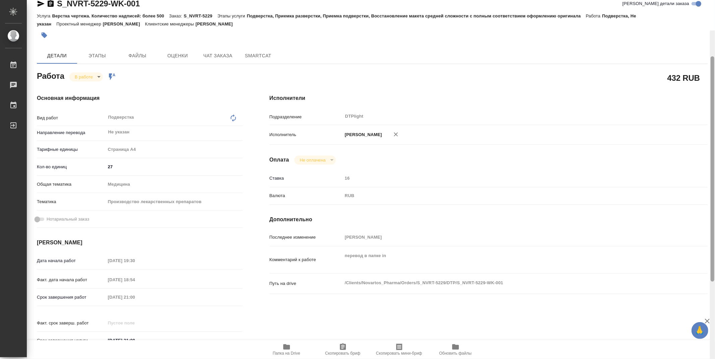
drag, startPoint x: 712, startPoint y: 95, endPoint x: 671, endPoint y: 6, distance: 97.5
click at [701, 24] on div "S_NVRT-5229-WK-001 Кратко детали заказа Услуга Верстка чертежа. Количество надп…" at bounding box center [371, 179] width 688 height 359
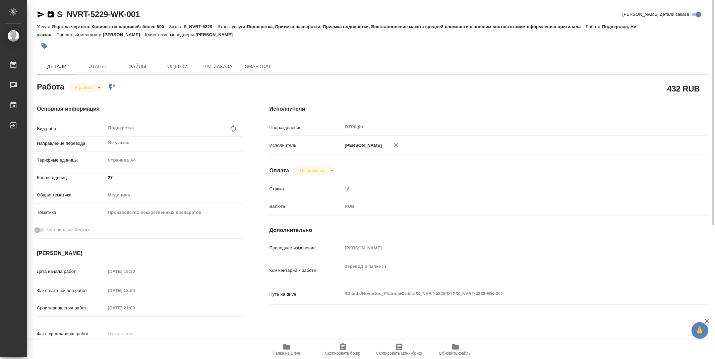
click at [90, 90] on body "🙏 .cls-1 fill:#fff; AWATERA Zubakova Viktoriya Работы 0 Чаты График Выйти S_NVR…" at bounding box center [357, 179] width 715 height 359
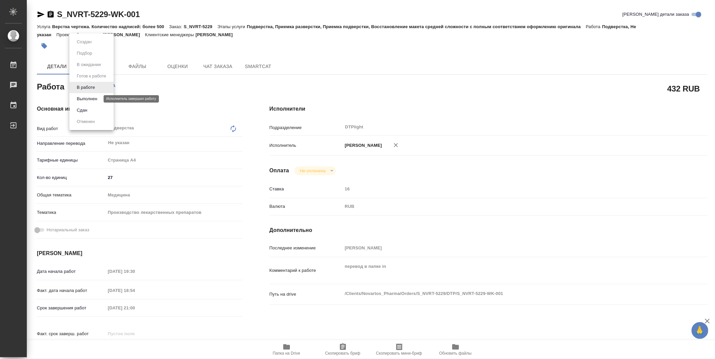
click at [93, 99] on button "Выполнен" at bounding box center [87, 98] width 24 height 7
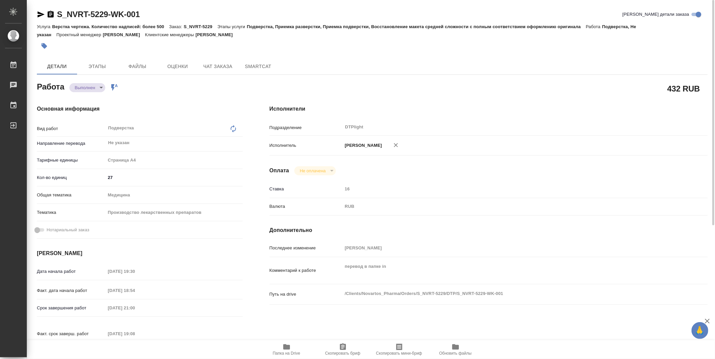
type textarea "x"
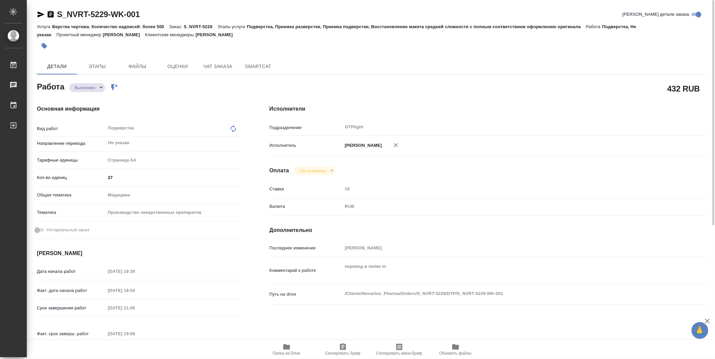
type textarea "x"
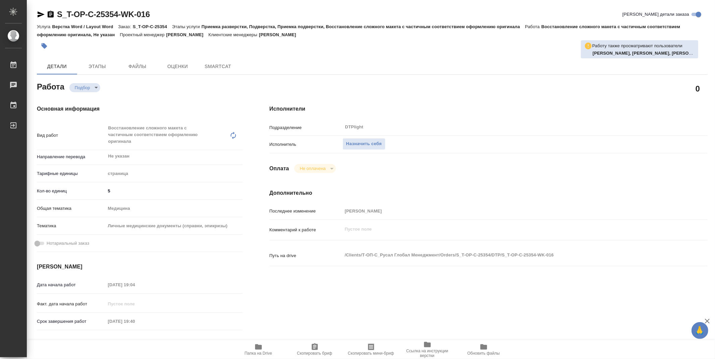
type textarea "x"
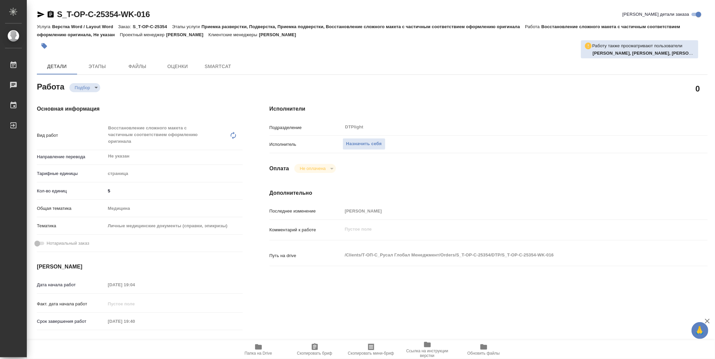
type textarea "x"
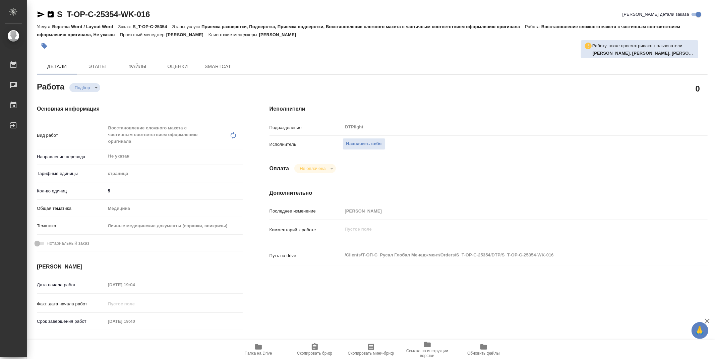
type textarea "x"
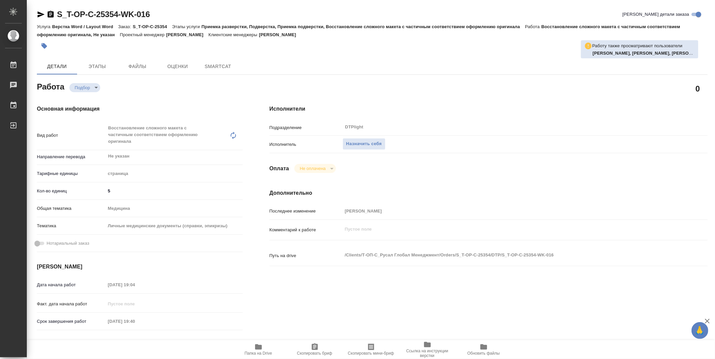
type textarea "x"
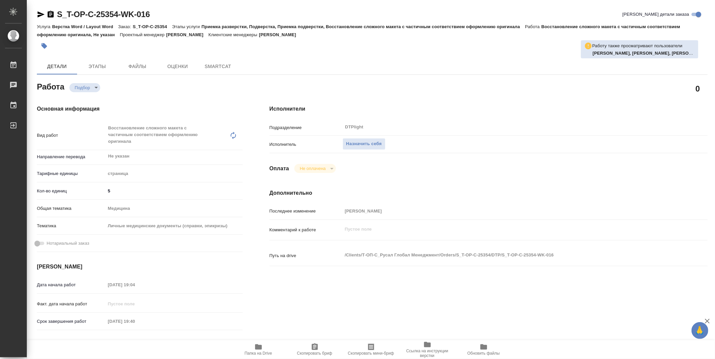
type textarea "x"
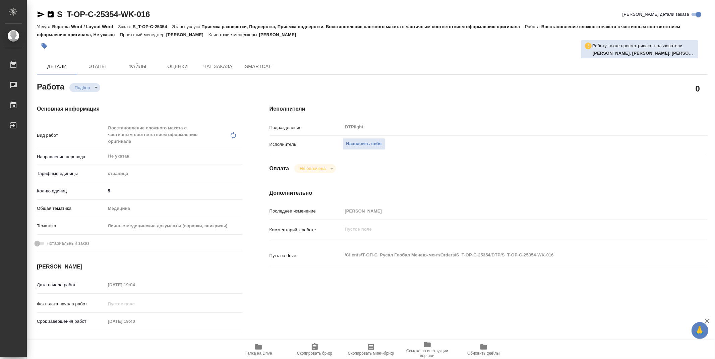
type textarea "x"
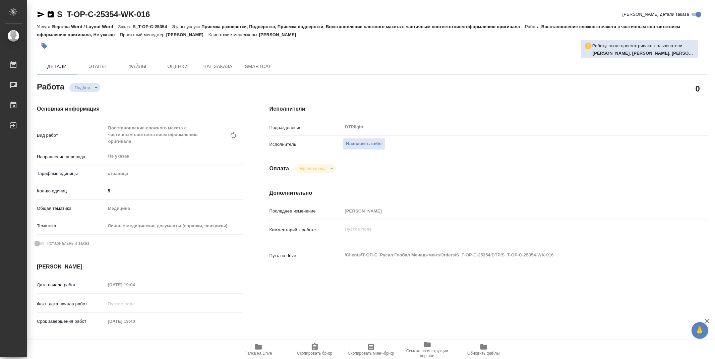
type textarea "x"
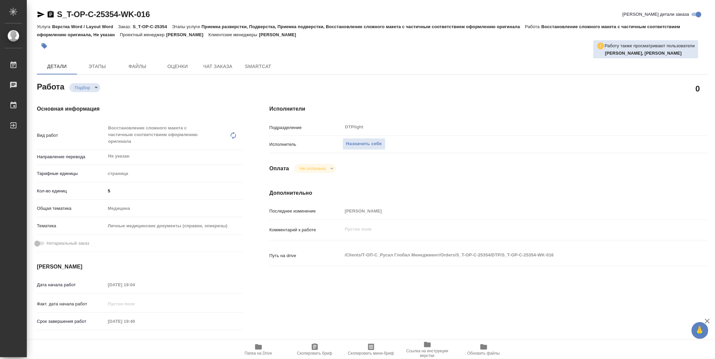
click at [261, 346] on icon "button" at bounding box center [258, 346] width 7 height 5
click at [380, 61] on div "Детали Этапы Файлы Оценки Чат заказа SmartCat" at bounding box center [372, 66] width 671 height 16
click at [373, 141] on span "Назначить себя" at bounding box center [364, 144] width 36 height 8
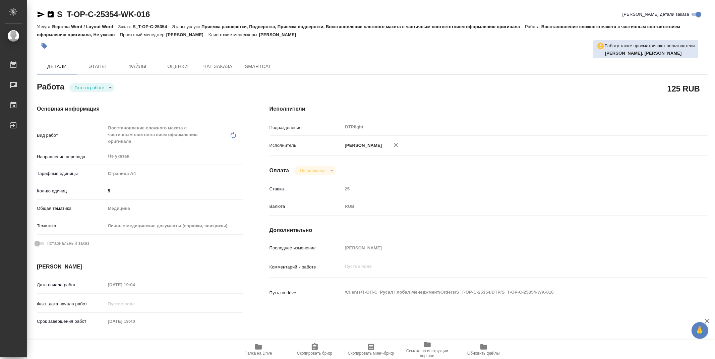
type textarea "x"
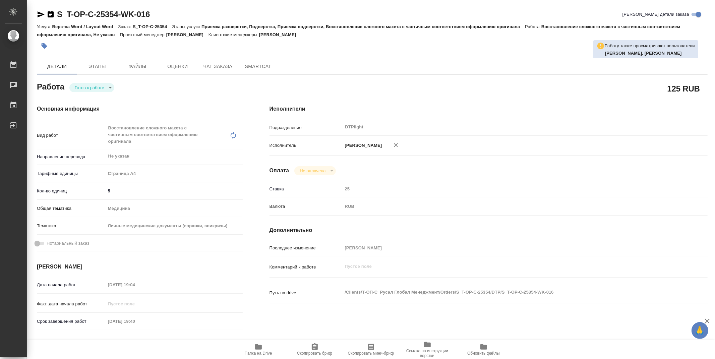
type textarea "x"
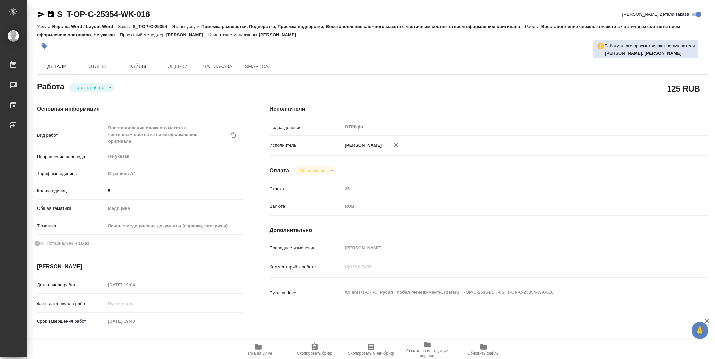
type textarea "x"
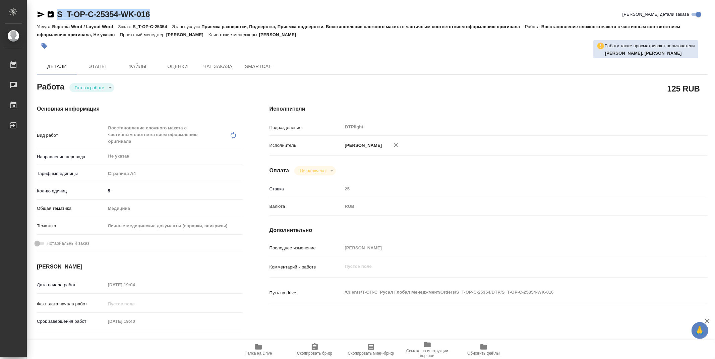
drag, startPoint x: 168, startPoint y: 12, endPoint x: 58, endPoint y: 15, distance: 110.0
click at [58, 15] on div "S_T-OP-C-25354-WK-016 [PERSON_NAME] детали заказа" at bounding box center [372, 14] width 671 height 11
copy link "S_T-OP-C-25354-WK-016"
click at [91, 87] on body "🙏 .cls-1 fill:#fff; AWATERA Zubakova Viktoriya Работы 0 Чаты График Выйти S_T-O…" at bounding box center [357, 179] width 715 height 359
click at [92, 88] on button "В работе" at bounding box center [86, 87] width 22 height 7
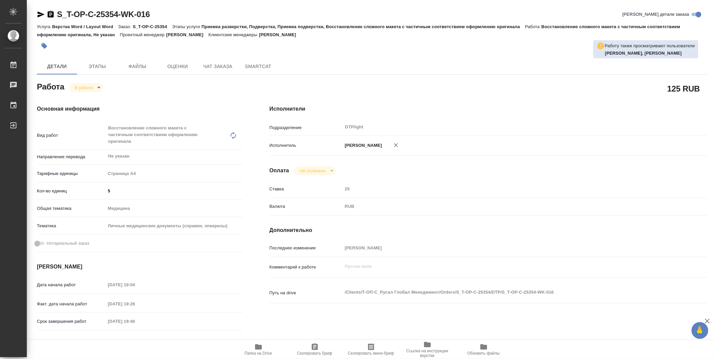
type textarea "x"
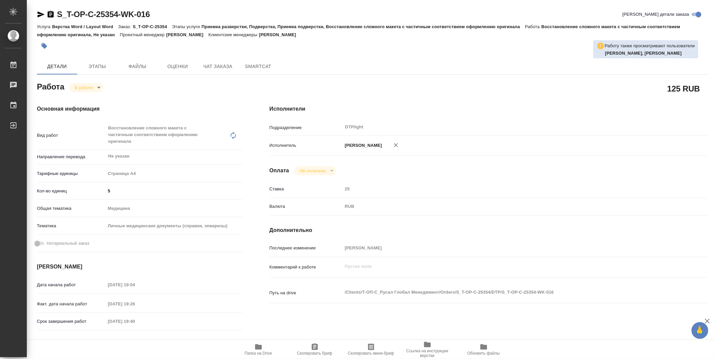
type textarea "x"
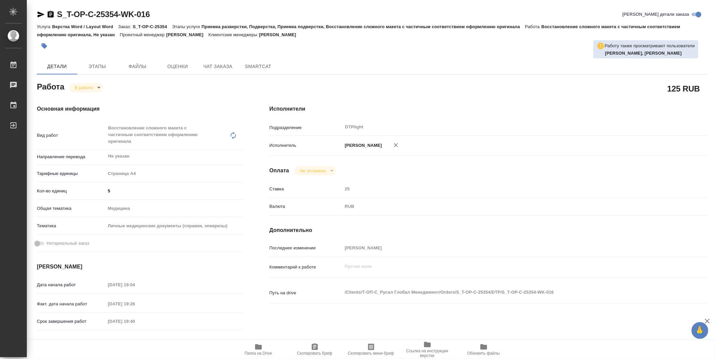
type textarea "x"
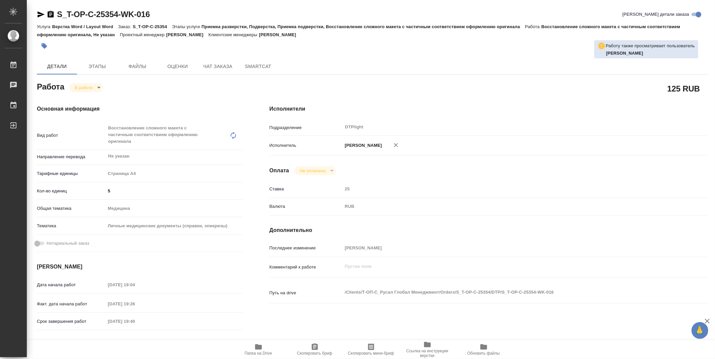
type textarea "x"
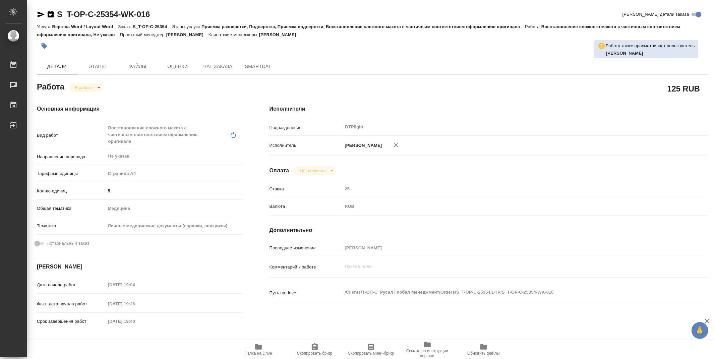
type textarea "x"
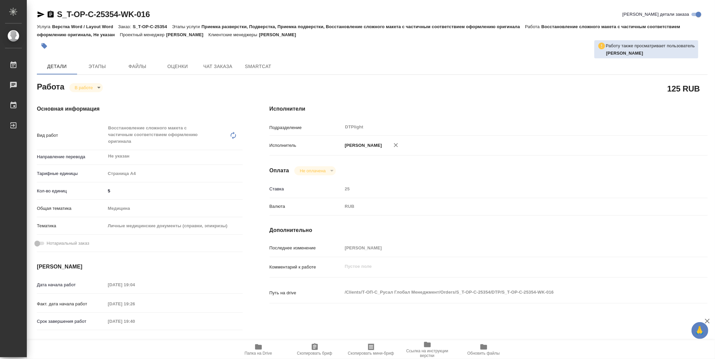
type textarea "x"
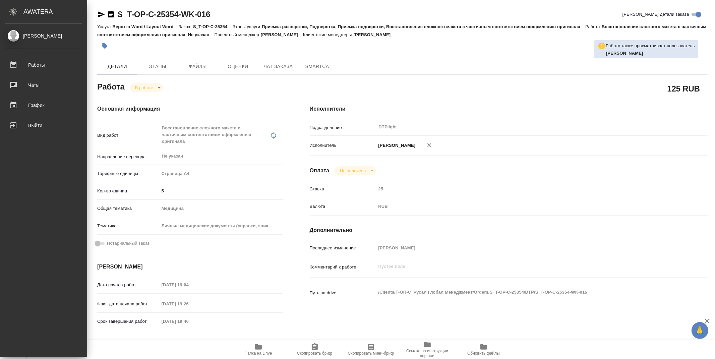
type textarea "x"
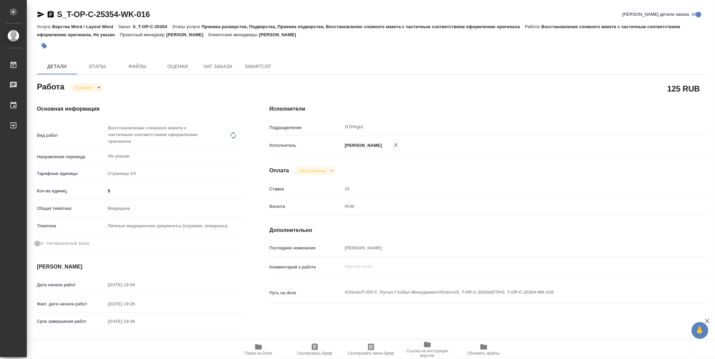
click at [259, 343] on icon "button" at bounding box center [258, 347] width 8 height 8
type textarea "x"
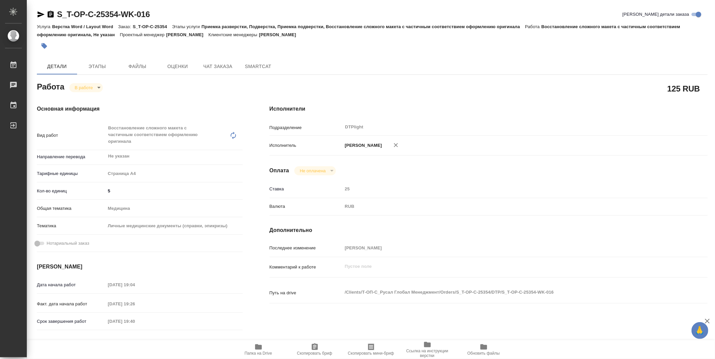
type textarea "x"
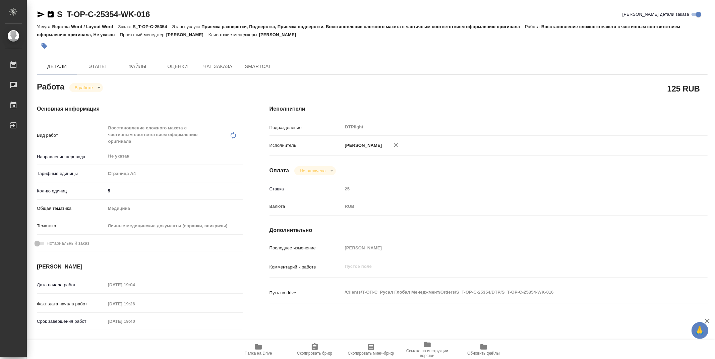
type textarea "x"
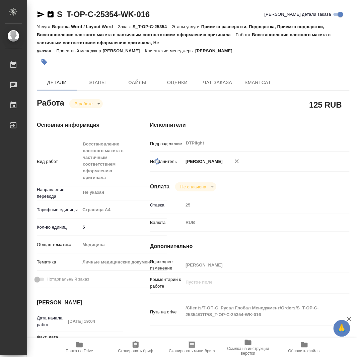
type textarea "x"
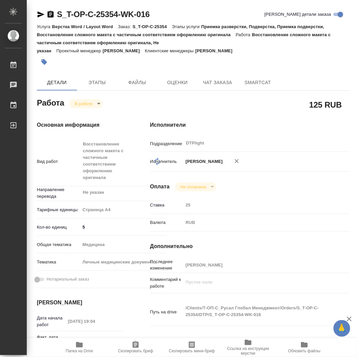
type textarea "x"
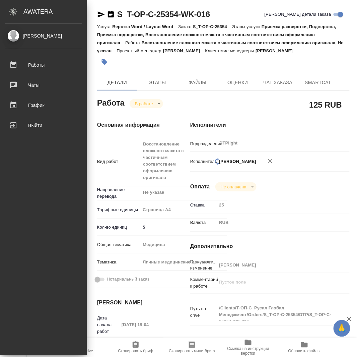
type textarea "x"
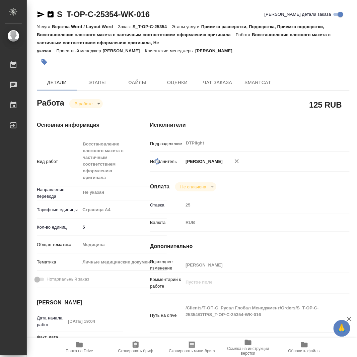
click at [81, 345] on icon "button" at bounding box center [79, 344] width 7 height 5
type textarea "x"
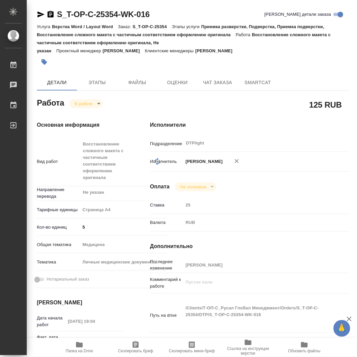
type textarea "x"
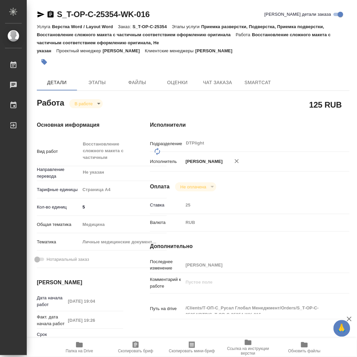
type textarea "x"
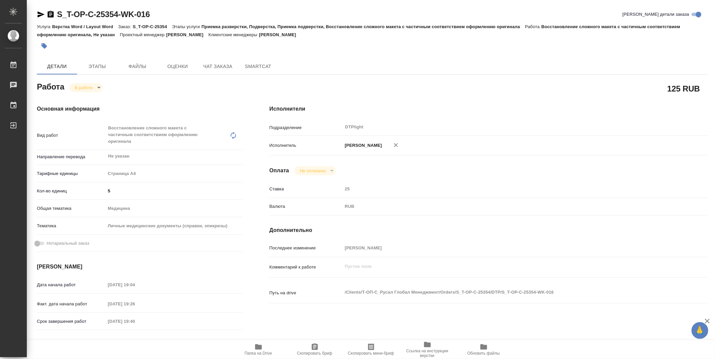
type textarea "x"
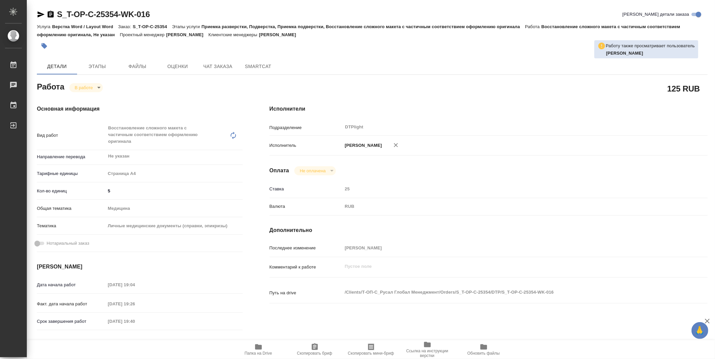
click at [81, 86] on body "🙏 .cls-1 fill:#fff; AWATERA Zubakova Viktoriya Работы 0 Чаты График Выйти S_T-O…" at bounding box center [357, 179] width 715 height 359
click at [93, 97] on button "Выполнен" at bounding box center [87, 98] width 24 height 7
type textarea "x"
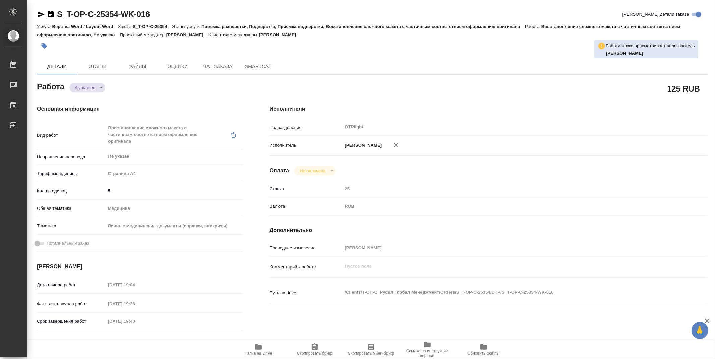
type textarea "x"
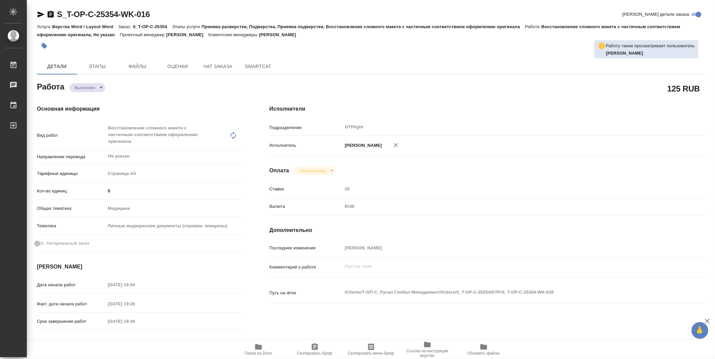
type textarea "x"
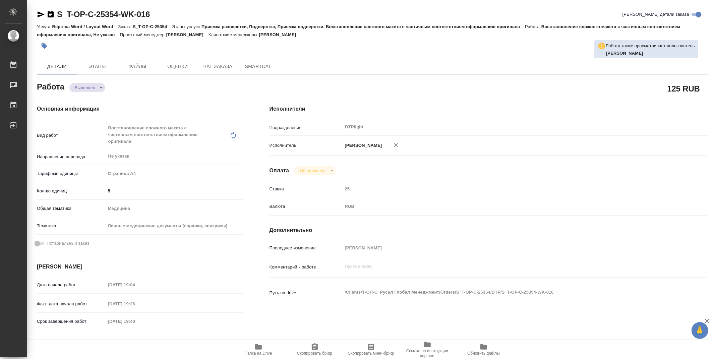
type textarea "x"
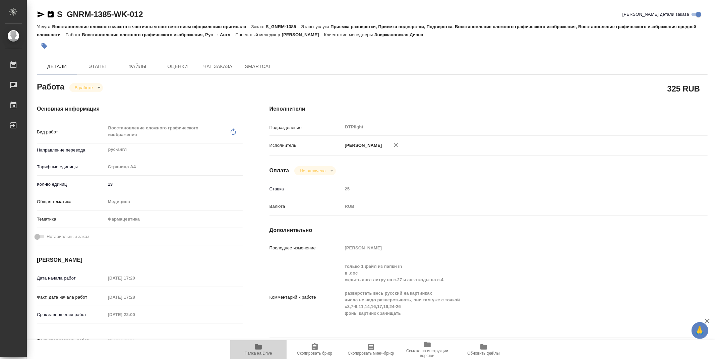
click at [259, 352] on span "Папка на Drive" at bounding box center [258, 353] width 27 height 5
click at [96, 89] on body "🙏 .cls-1 fill:#fff; AWATERA Zubakova Viktoriya Работы 0 Чаты График Выйти S_GNR…" at bounding box center [357, 179] width 715 height 359
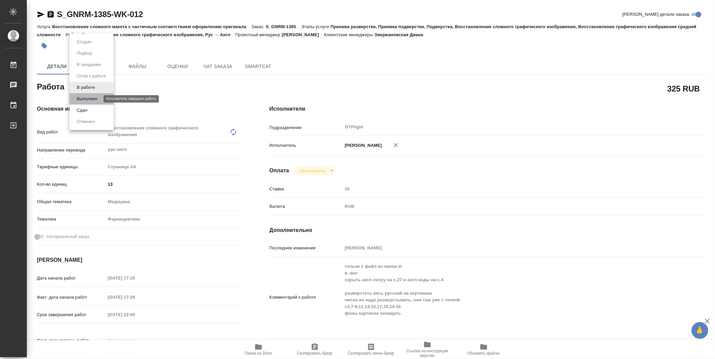
click at [95, 97] on button "Выполнен" at bounding box center [87, 98] width 24 height 7
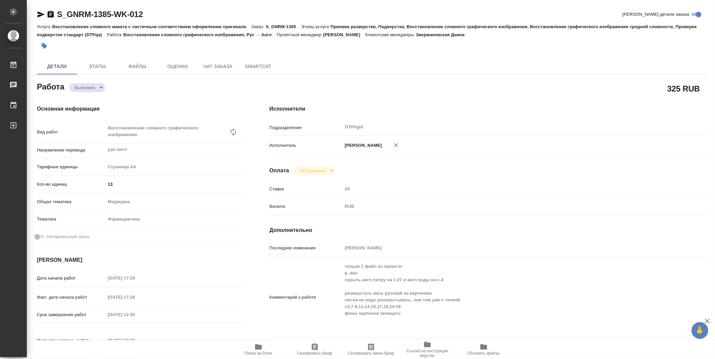
type textarea "x"
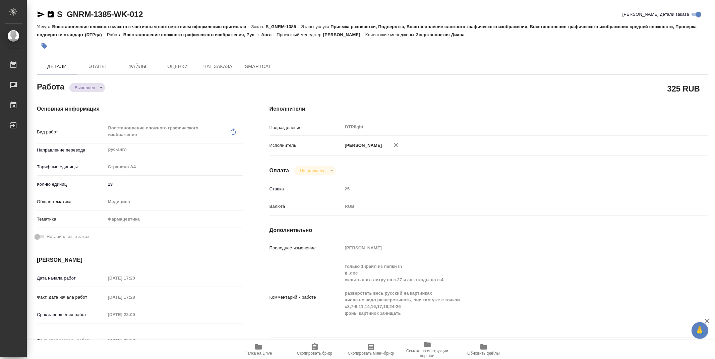
type textarea "x"
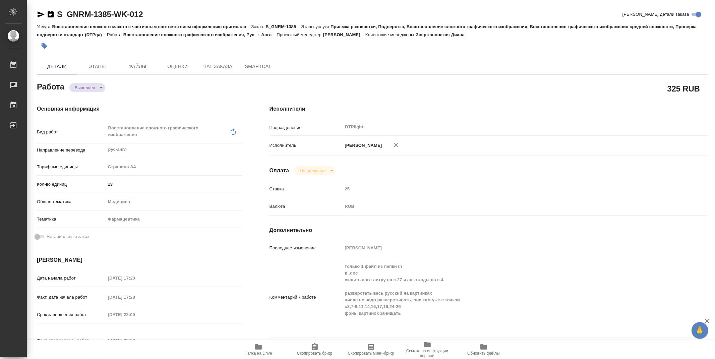
type textarea "x"
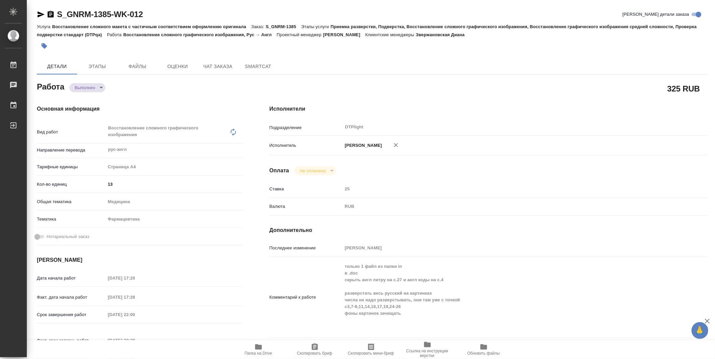
type textarea "x"
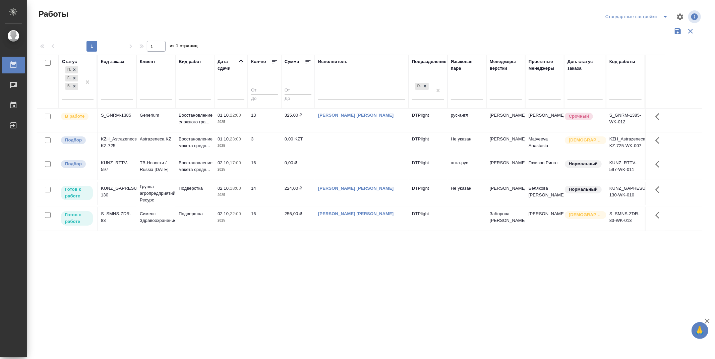
click at [76, 138] on p "Подбор" at bounding box center [73, 140] width 17 height 7
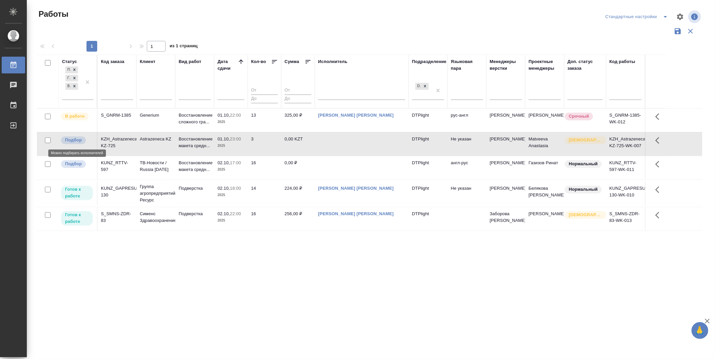
click at [76, 138] on p "Подбор" at bounding box center [73, 140] width 17 height 7
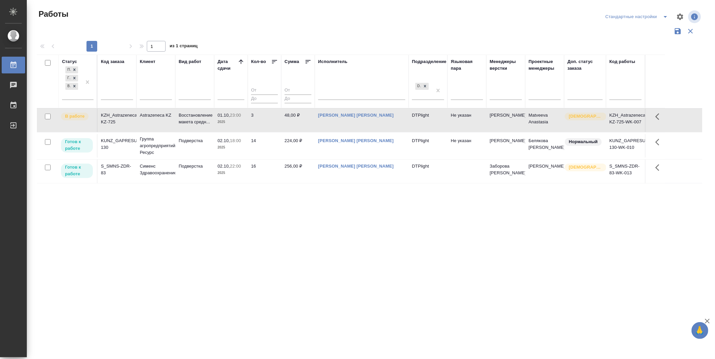
click at [284, 210] on div "Статус Подбор Готов к работе В работе Код заказа Клиент Вид работ [PERSON_NAME]…" at bounding box center [369, 175] width 665 height 241
click at [374, 227] on div "Статус Подбор Готов к работе В работе Код заказа Клиент Вид работ [PERSON_NAME]…" at bounding box center [369, 175] width 665 height 241
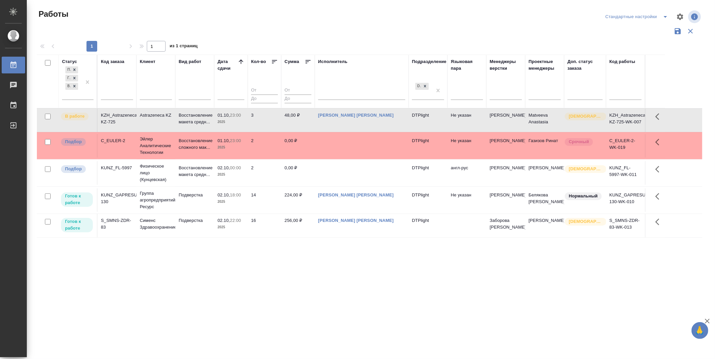
click at [233, 266] on div "Статус Подбор Готов к работе В работе Код заказа Клиент Вид работ [PERSON_NAME]…" at bounding box center [369, 175] width 665 height 241
click at [76, 142] on p "Подбор" at bounding box center [73, 141] width 17 height 7
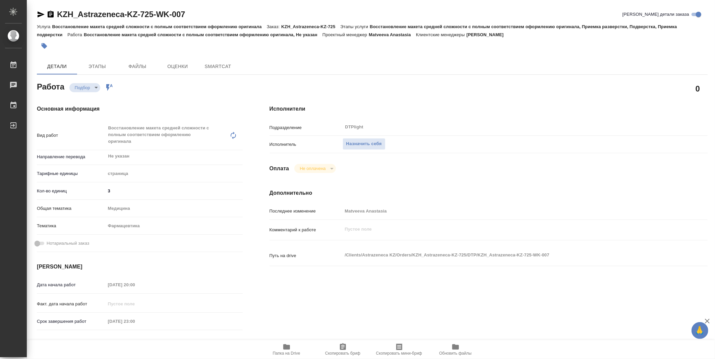
type textarea "x"
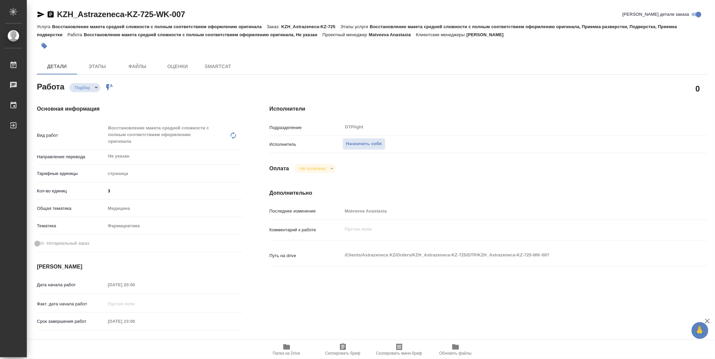
type textarea "x"
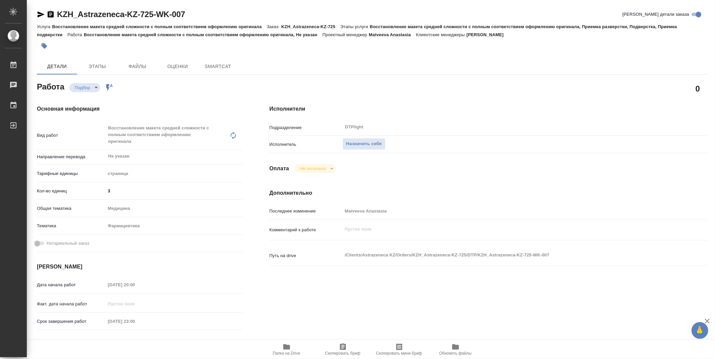
type textarea "x"
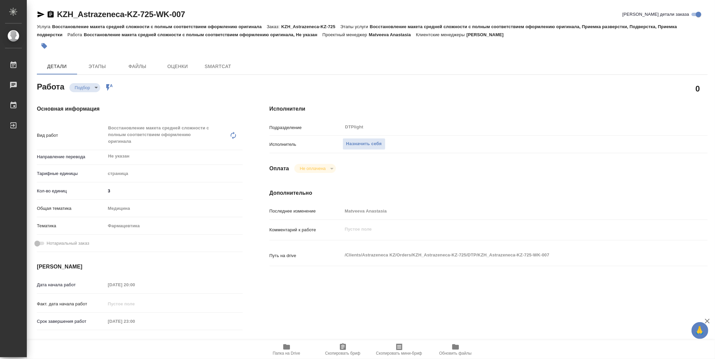
type textarea "x"
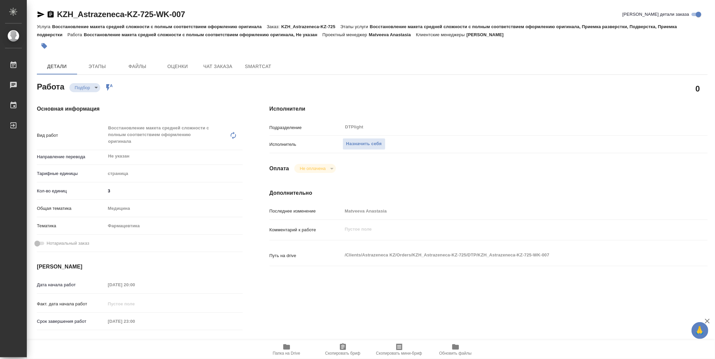
type textarea "x"
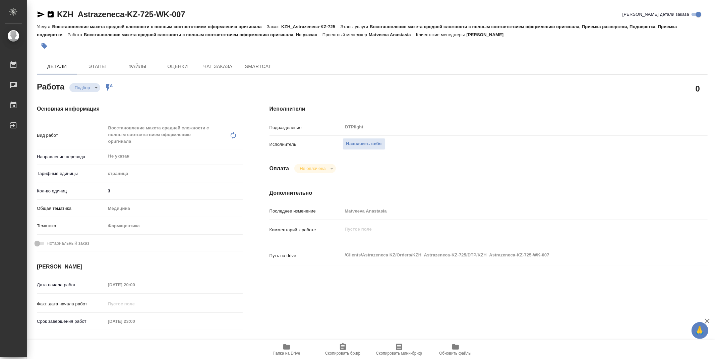
type textarea "x"
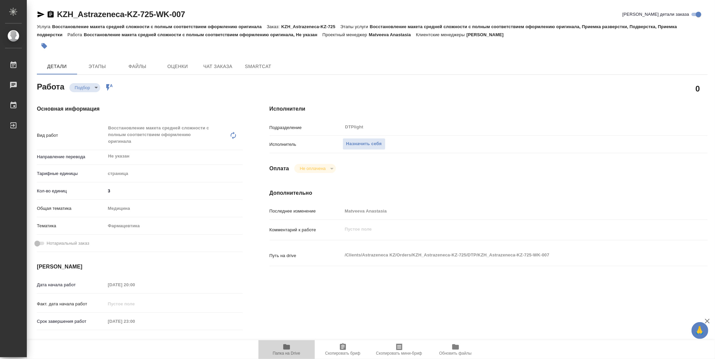
click at [287, 347] on icon "button" at bounding box center [286, 346] width 7 height 5
click at [380, 138] on button "Назначить себя" at bounding box center [364, 144] width 43 height 12
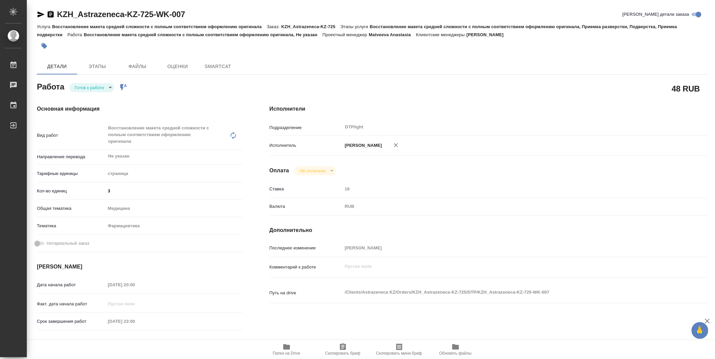
type textarea "x"
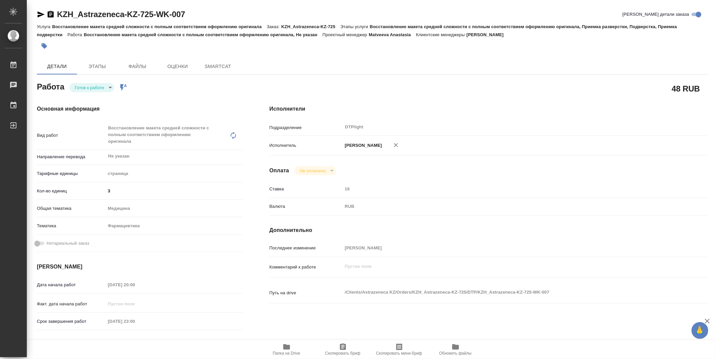
type textarea "x"
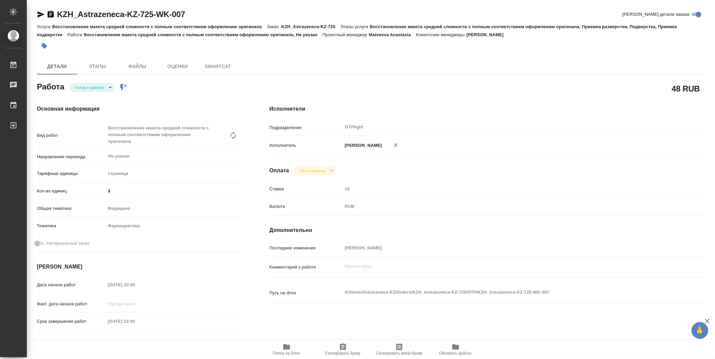
type textarea "x"
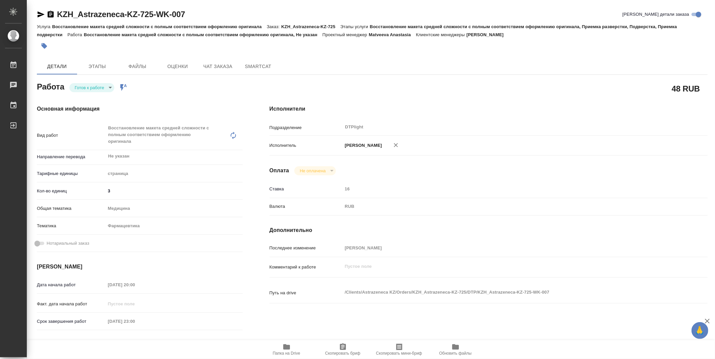
type textarea "x"
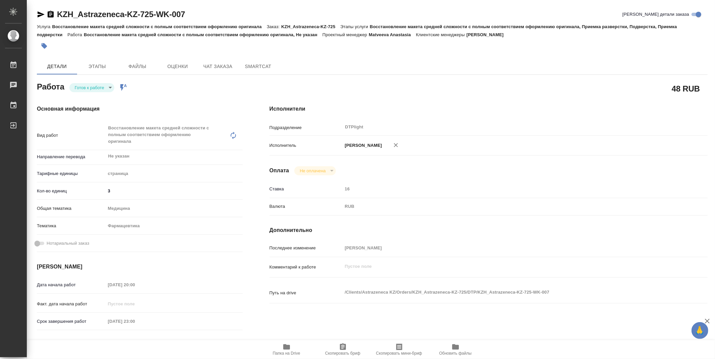
type textarea "x"
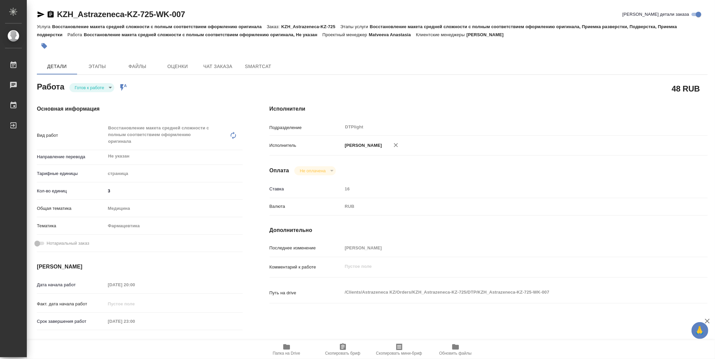
type textarea "x"
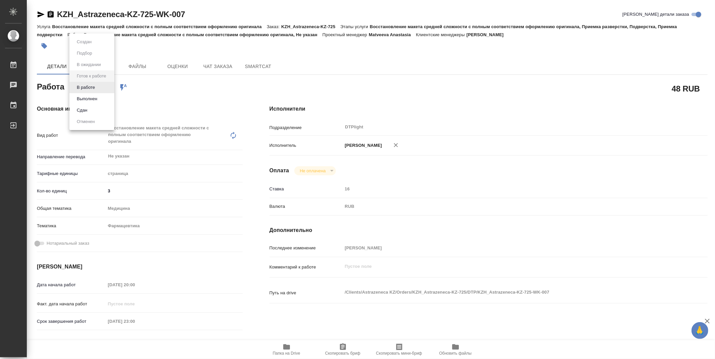
click at [87, 83] on body "🙏 .cls-1 fill:#fff; AWATERA Zubakova Viktoriya Работы 0 Чаты График Выйти KZH_A…" at bounding box center [357, 179] width 715 height 359
click at [89, 87] on button "В работе" at bounding box center [86, 87] width 22 height 7
type textarea "x"
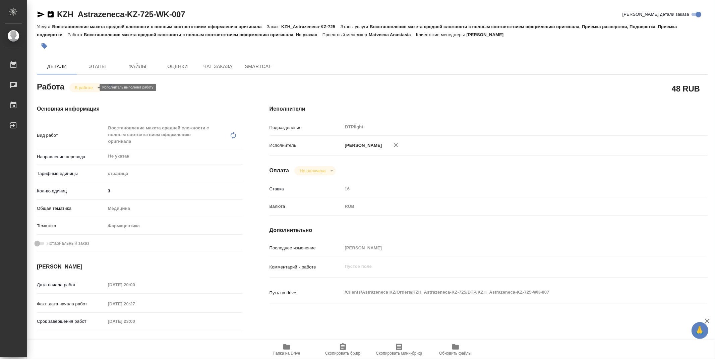
type textarea "x"
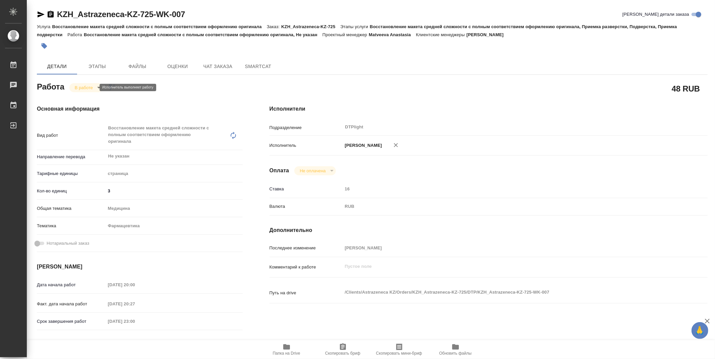
type textarea "x"
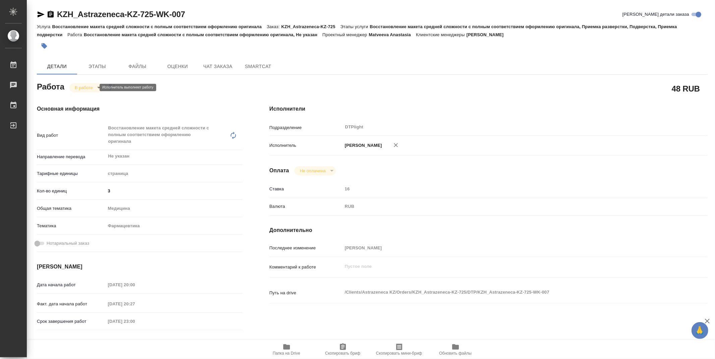
type textarea "x"
drag, startPoint x: 209, startPoint y: 15, endPoint x: 47, endPoint y: 15, distance: 161.6
click at [47, 15] on div "KZH_Astrazeneca-KZ-725-WK-007 Кратко детали заказа" at bounding box center [372, 14] width 671 height 11
copy link "KZH_Astrazeneca-KZ-725-WK-007"
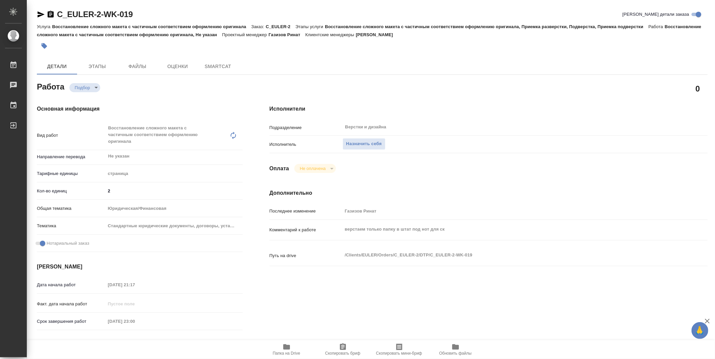
type textarea "x"
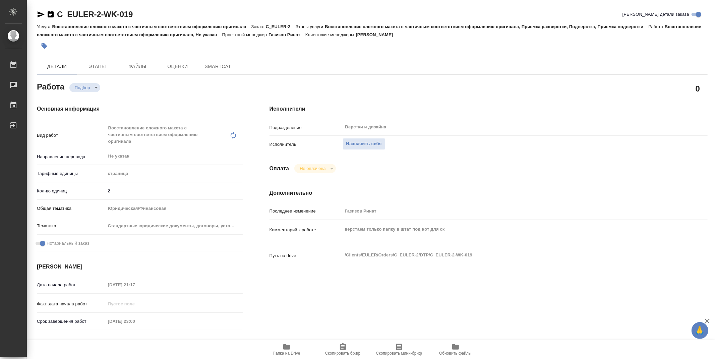
type textarea "x"
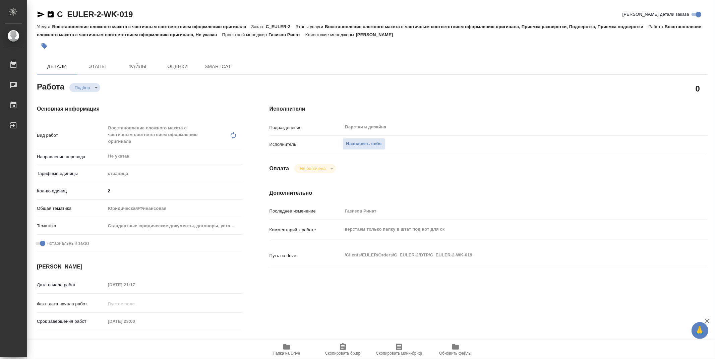
type textarea "x"
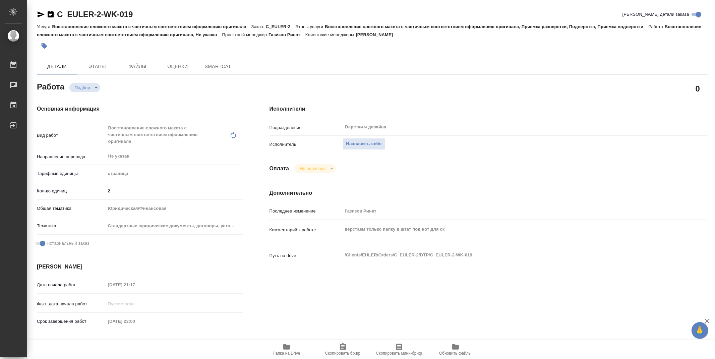
type textarea "x"
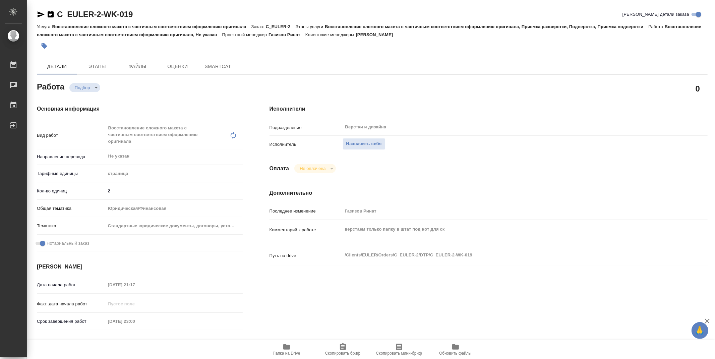
type textarea "x"
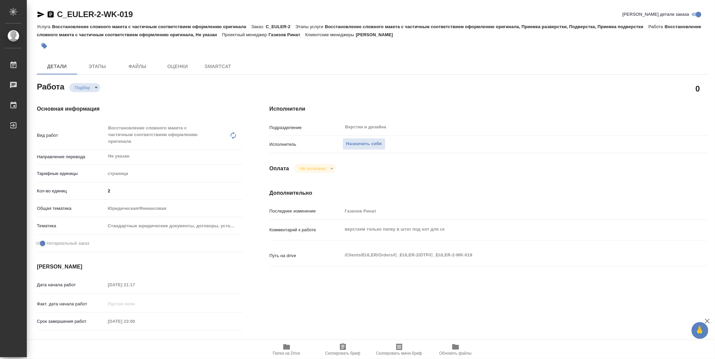
type textarea "x"
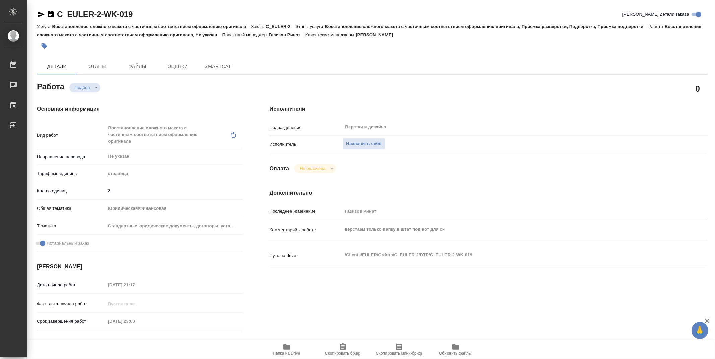
type textarea "x"
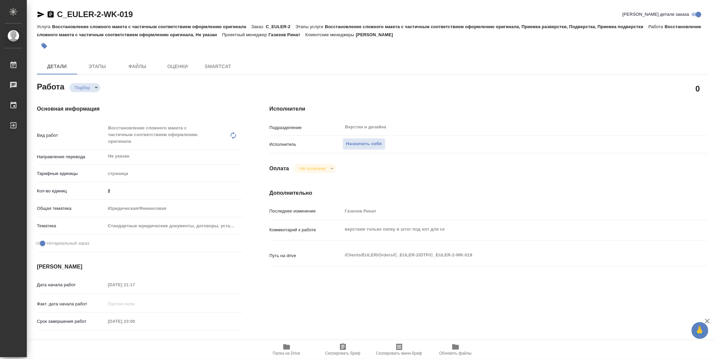
type textarea "x"
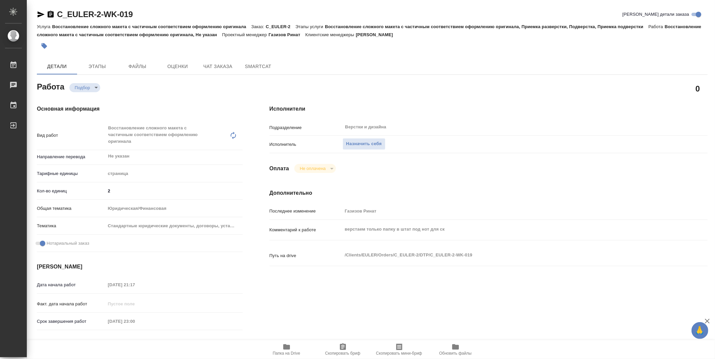
type textarea "x"
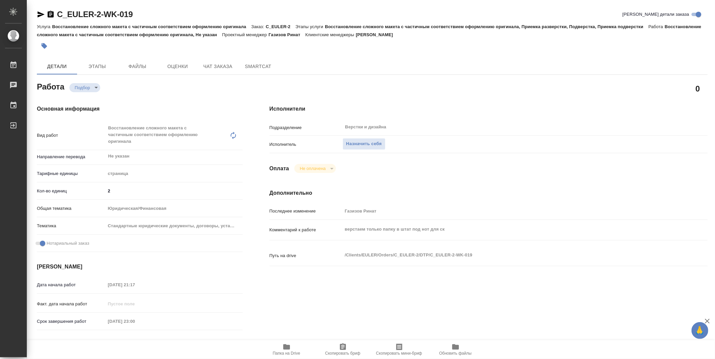
type textarea "x"
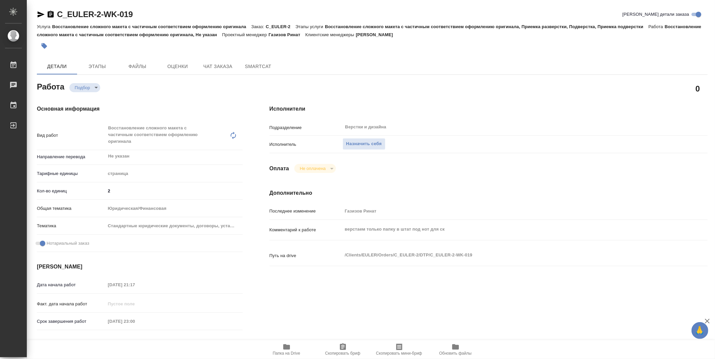
click at [291, 352] on span "Папка на Drive" at bounding box center [286, 353] width 27 height 5
type textarea "x"
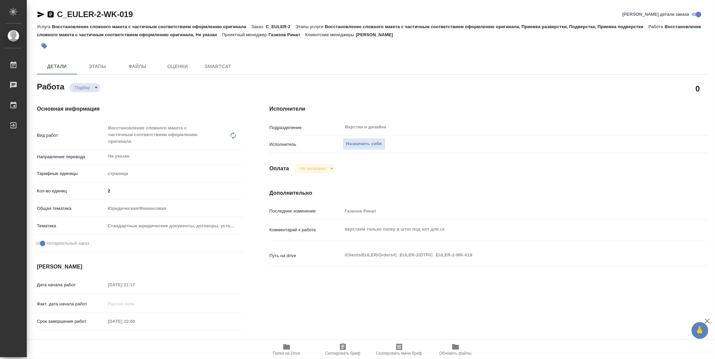
type textarea "x"
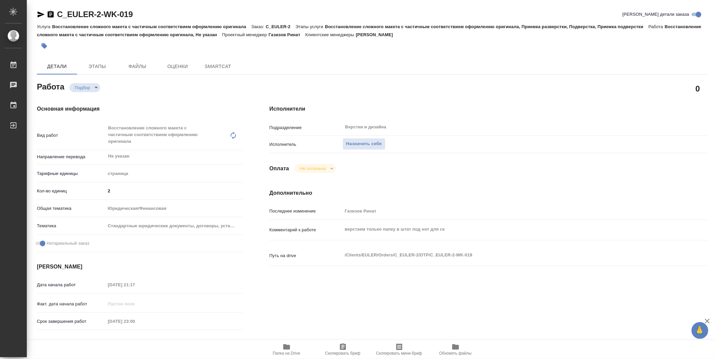
type textarea "x"
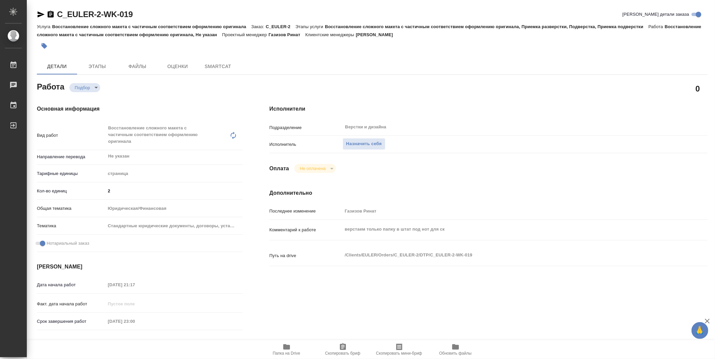
type textarea "x"
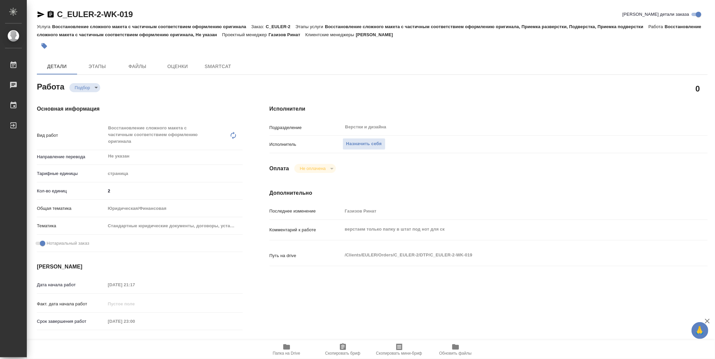
type textarea "x"
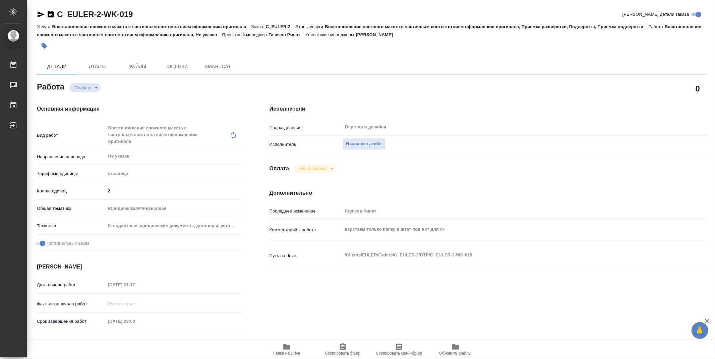
type textarea "x"
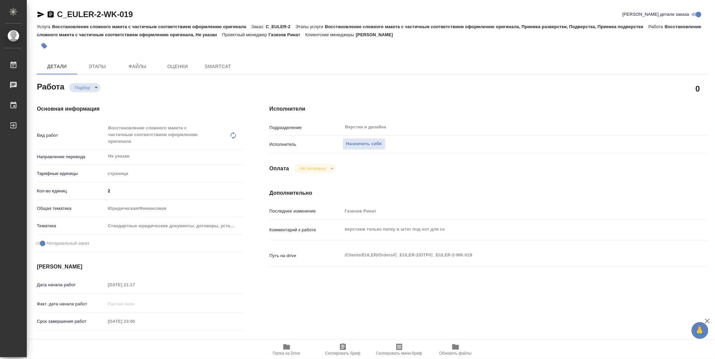
type textarea "x"
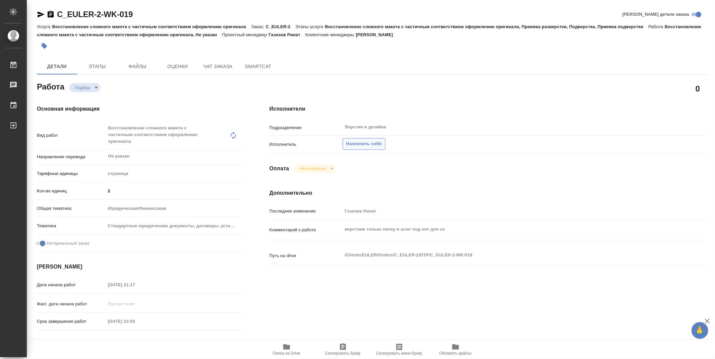
type textarea "x"
click at [377, 141] on span "Назначить себя" at bounding box center [364, 144] width 36 height 8
type textarea "x"
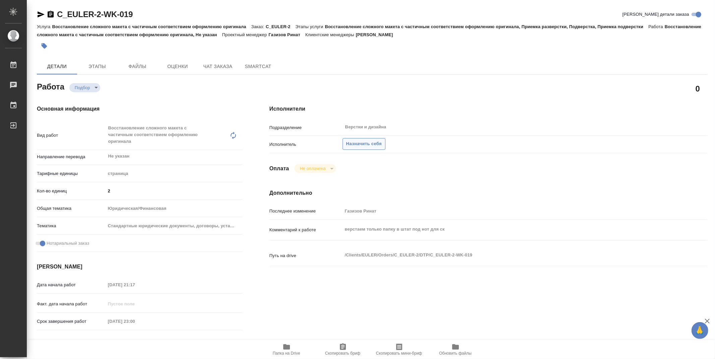
type textarea "x"
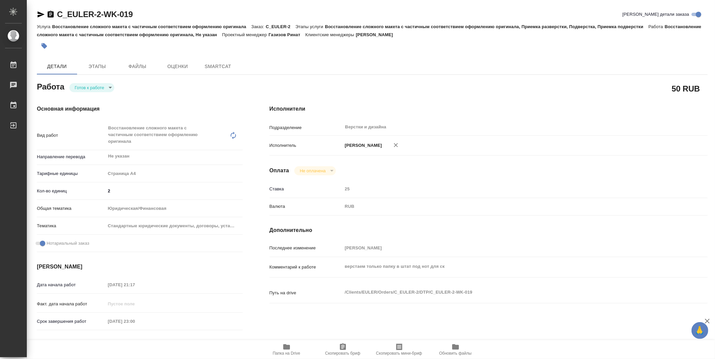
type textarea "x"
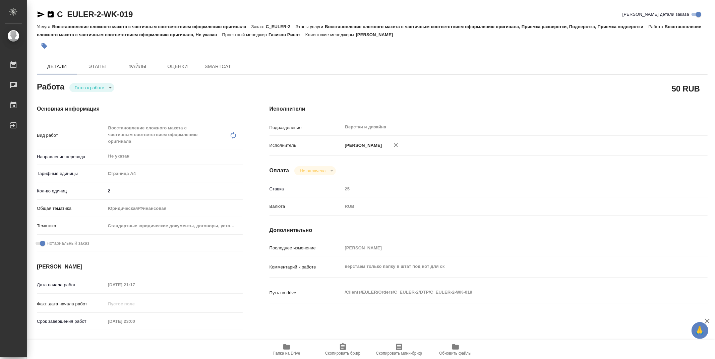
type textarea "x"
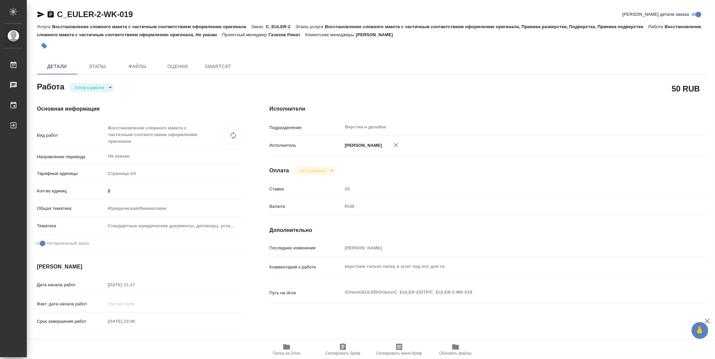
type textarea "x"
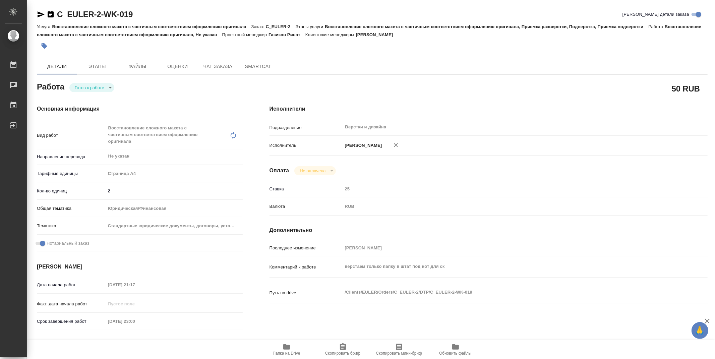
type textarea "x"
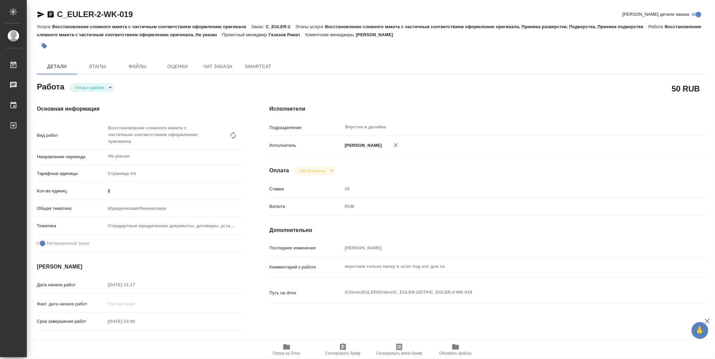
type textarea "x"
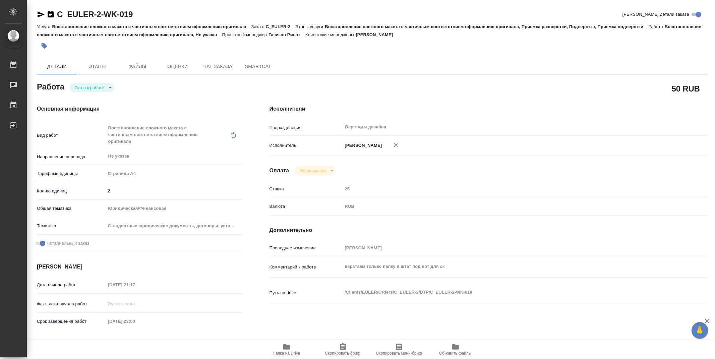
click at [91, 86] on body "🙏 .cls-1 fill:#fff; AWATERA Zubakova Viktoriya Работы 0 Чаты График Выйти C_EUL…" at bounding box center [357, 179] width 715 height 359
click at [96, 87] on button "В работе" at bounding box center [86, 87] width 22 height 7
type textarea "x"
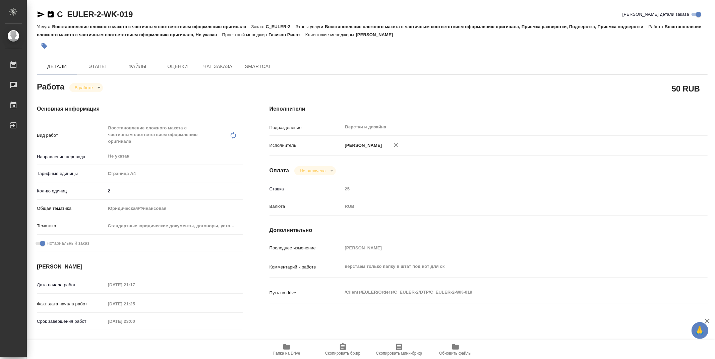
type textarea "x"
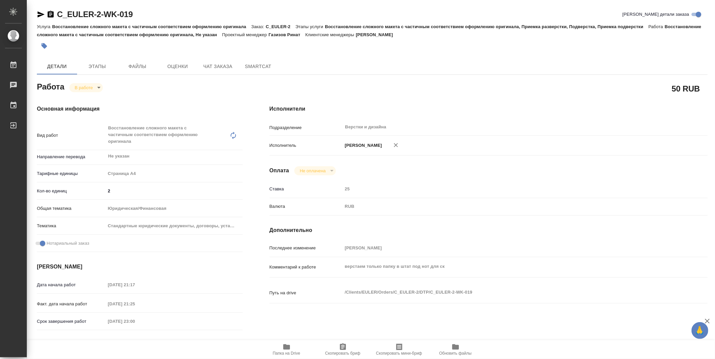
type textarea "x"
drag, startPoint x: 145, startPoint y: 9, endPoint x: 59, endPoint y: 10, distance: 86.5
click at [59, 10] on div "C_EULER-2-WK-019 [PERSON_NAME] детали заказа" at bounding box center [372, 14] width 671 height 11
type textarea "x"
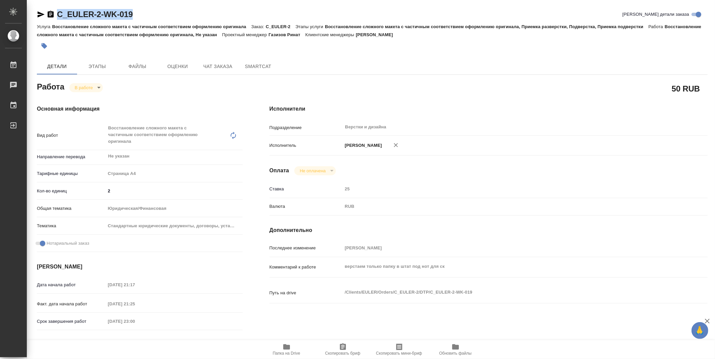
type textarea "x"
copy link "C_EULER-2-WK-019"
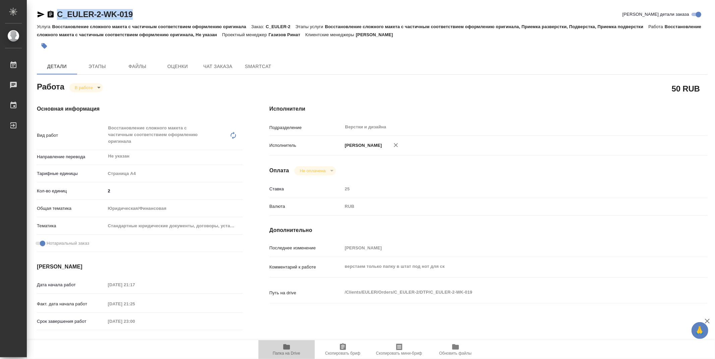
click at [286, 347] on icon "button" at bounding box center [286, 346] width 7 height 5
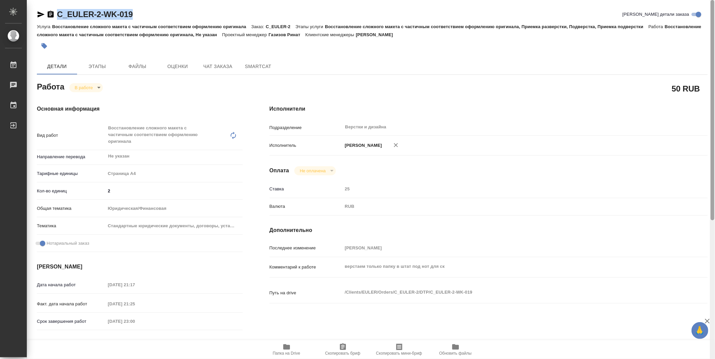
drag, startPoint x: 712, startPoint y: 159, endPoint x: 644, endPoint y: 78, distance: 106.6
click at [714, 82] on div at bounding box center [713, 110] width 4 height 220
click at [90, 90] on body "🙏 .cls-1 fill:#fff; AWATERA Zubakova Viktoriya Работы 0 Чаты График Выйти C_EUL…" at bounding box center [357, 179] width 715 height 359
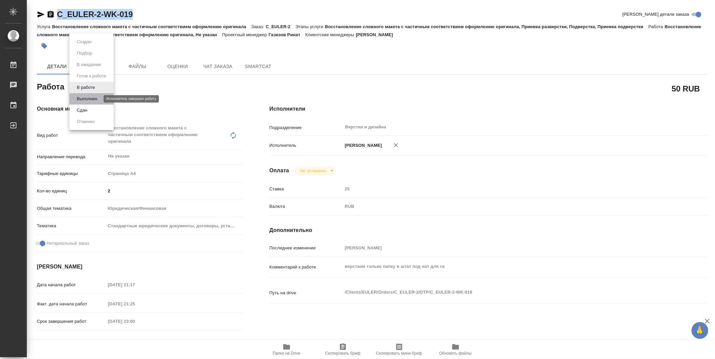
click at [94, 98] on button "Выполнен" at bounding box center [87, 98] width 24 height 7
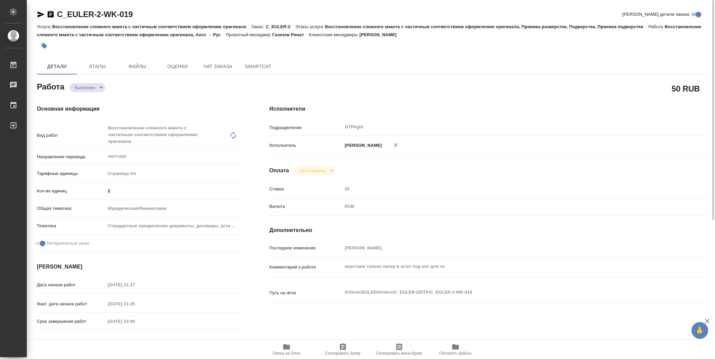
type textarea "x"
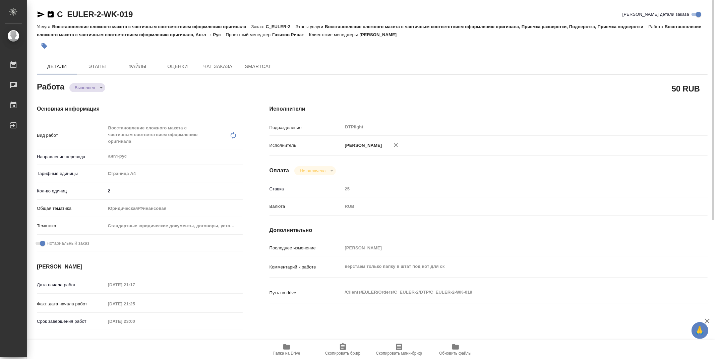
type textarea "x"
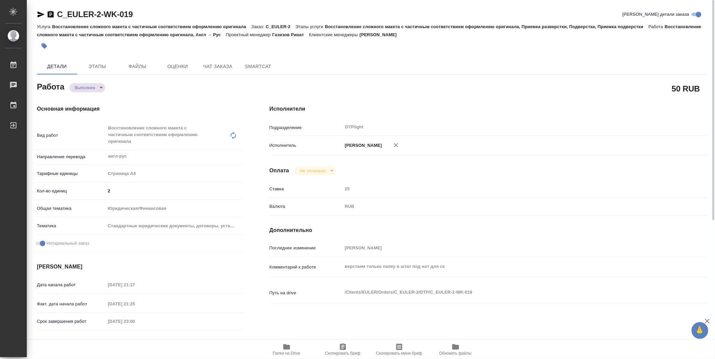
type textarea "x"
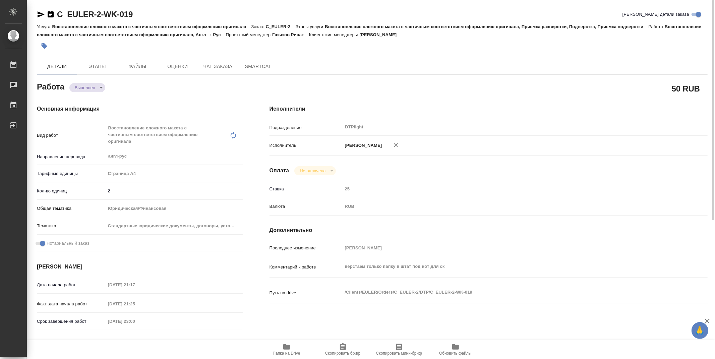
type textarea "x"
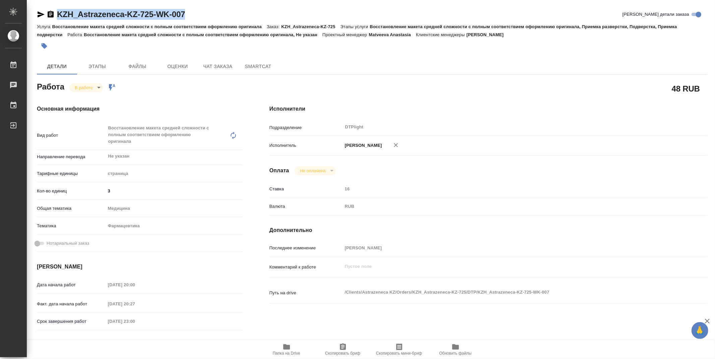
click at [287, 348] on icon "button" at bounding box center [286, 346] width 7 height 5
drag, startPoint x: 713, startPoint y: 101, endPoint x: 702, endPoint y: 4, distance: 97.4
click at [702, 4] on div "KZH_Astrazeneca-KZ-725-WK-007 Кратко детали заказа Услуга Восстановление макета…" at bounding box center [371, 179] width 688 height 359
click at [81, 90] on body "🙏 .cls-1 fill:#fff; AWATERA Zubakova Viktoriya Работы 0 Чаты График Выйти KZH_A…" at bounding box center [357, 179] width 715 height 359
click at [84, 96] on button "Выполнен" at bounding box center [87, 98] width 24 height 7
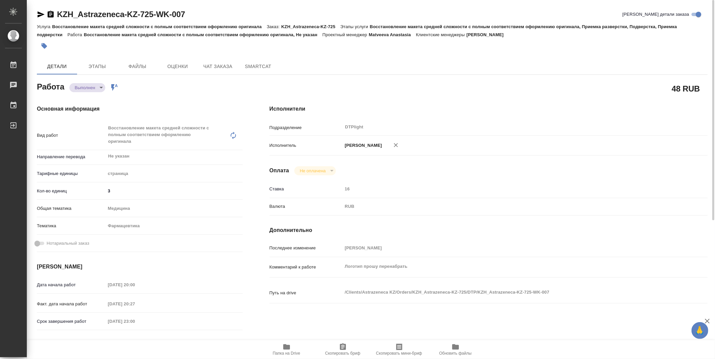
type textarea "x"
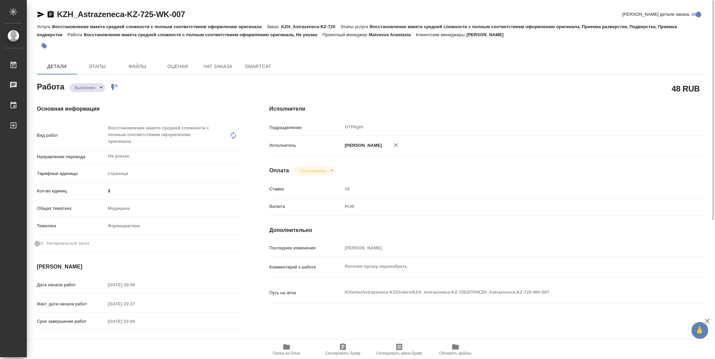
type textarea "x"
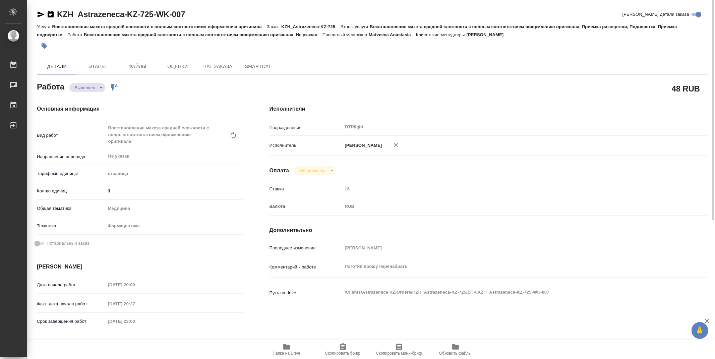
type textarea "x"
